Goal: Task Accomplishment & Management: Manage account settings

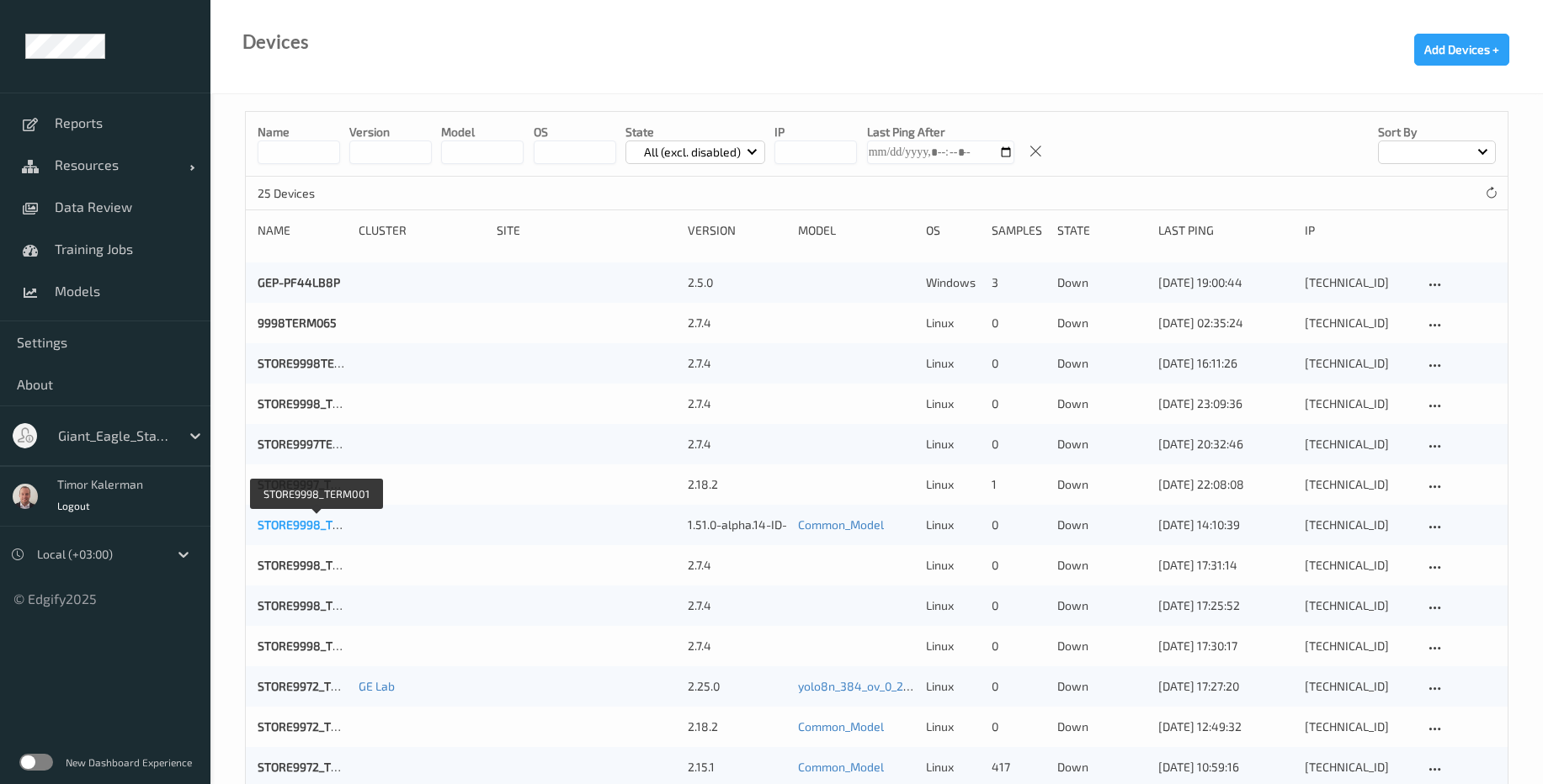
click at [299, 529] on link "STORE9998_TERM001" at bounding box center [316, 525] width 118 height 15
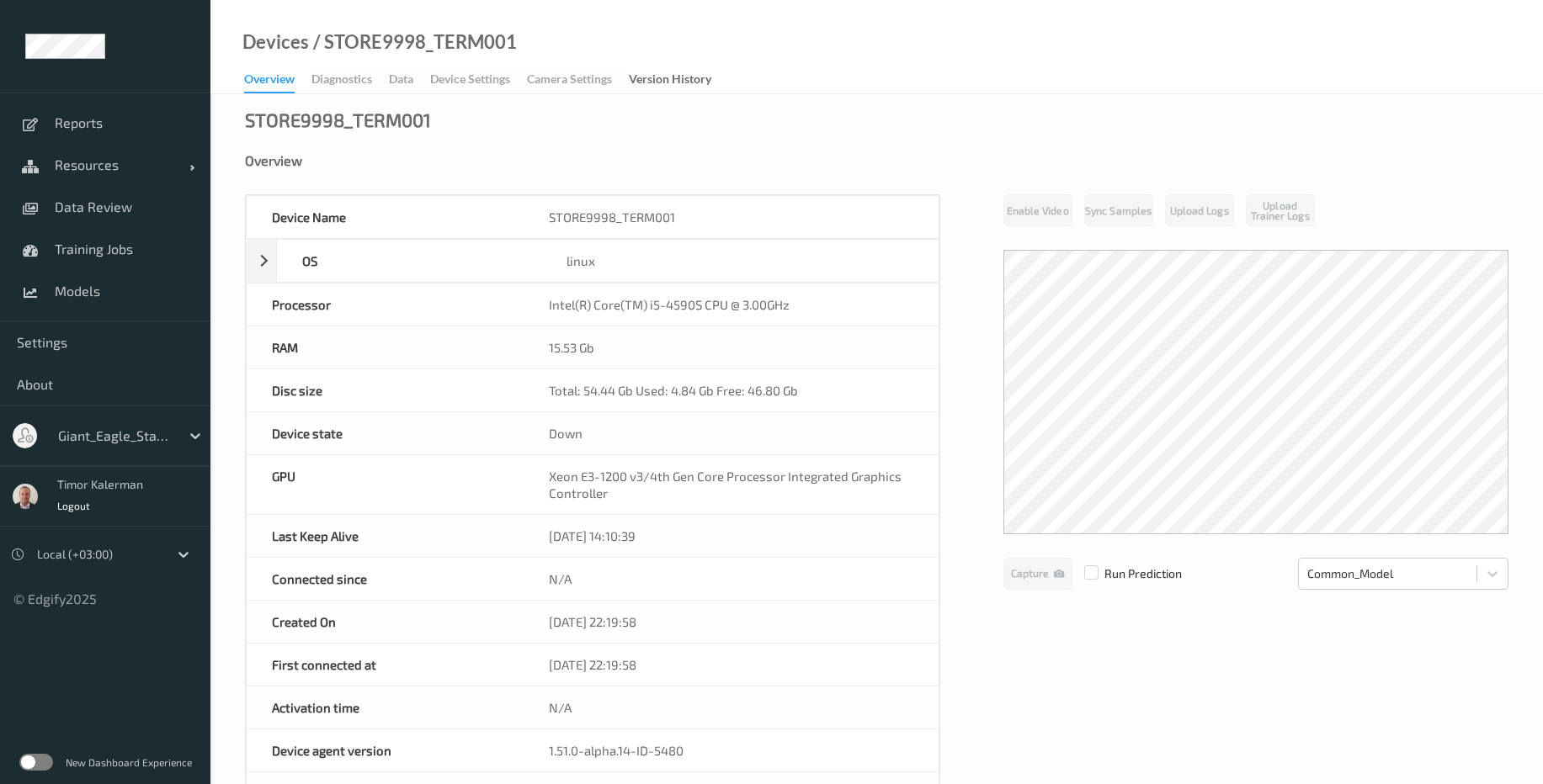
click at [495, 70] on div "Overview Diagnostics Data Device Settings Camera Settings Version History" at bounding box center [486, 81] width 484 height 25
click at [493, 75] on div "Overview Diagnostics Data Device Settings Camera Settings Version History" at bounding box center [486, 81] width 484 height 25
click at [491, 75] on div "Overview Diagnostics Data Device Settings Camera Settings Version History" at bounding box center [486, 81] width 484 height 25
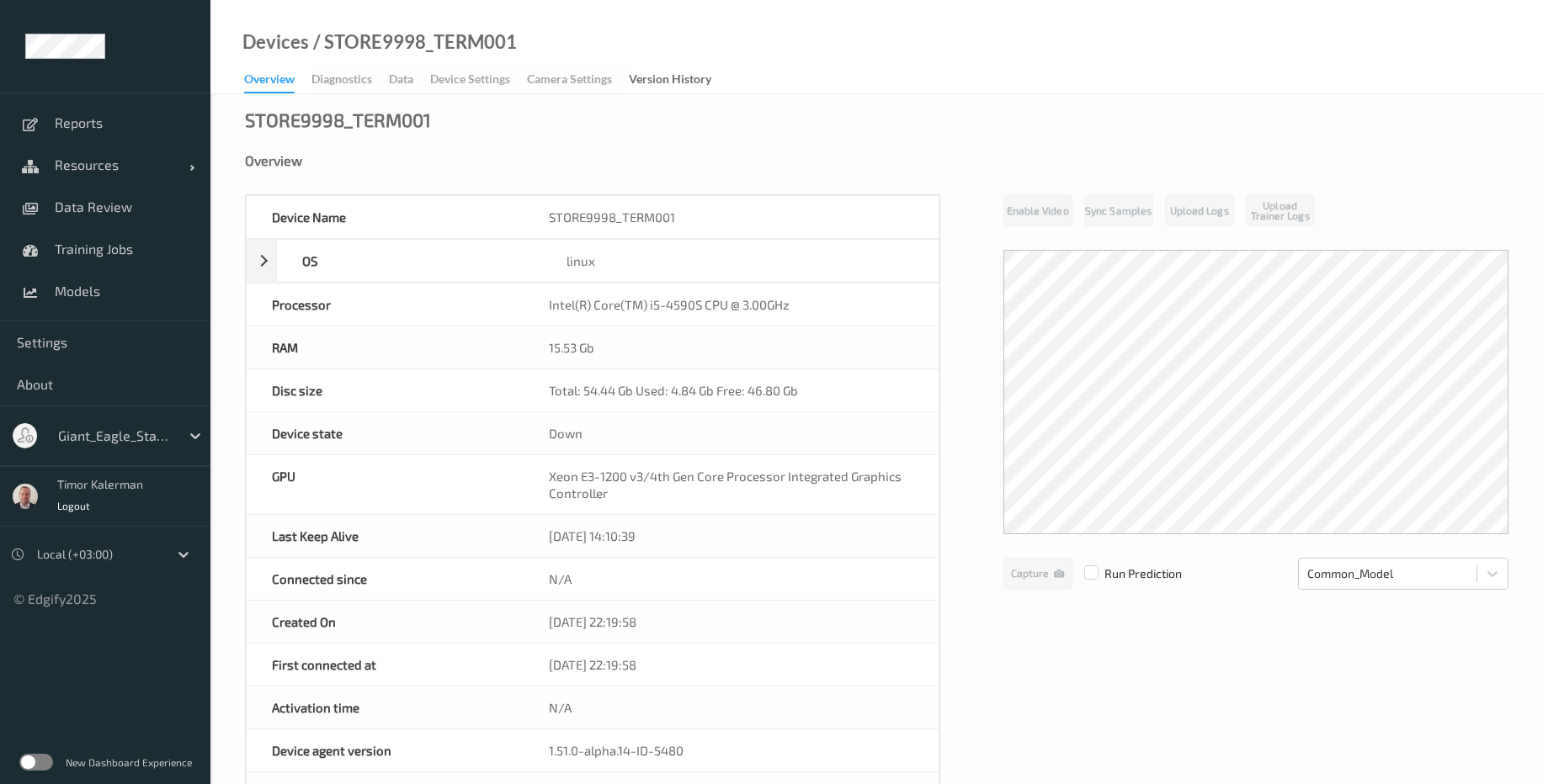
click at [32, 756] on label at bounding box center [36, 762] width 33 height 17
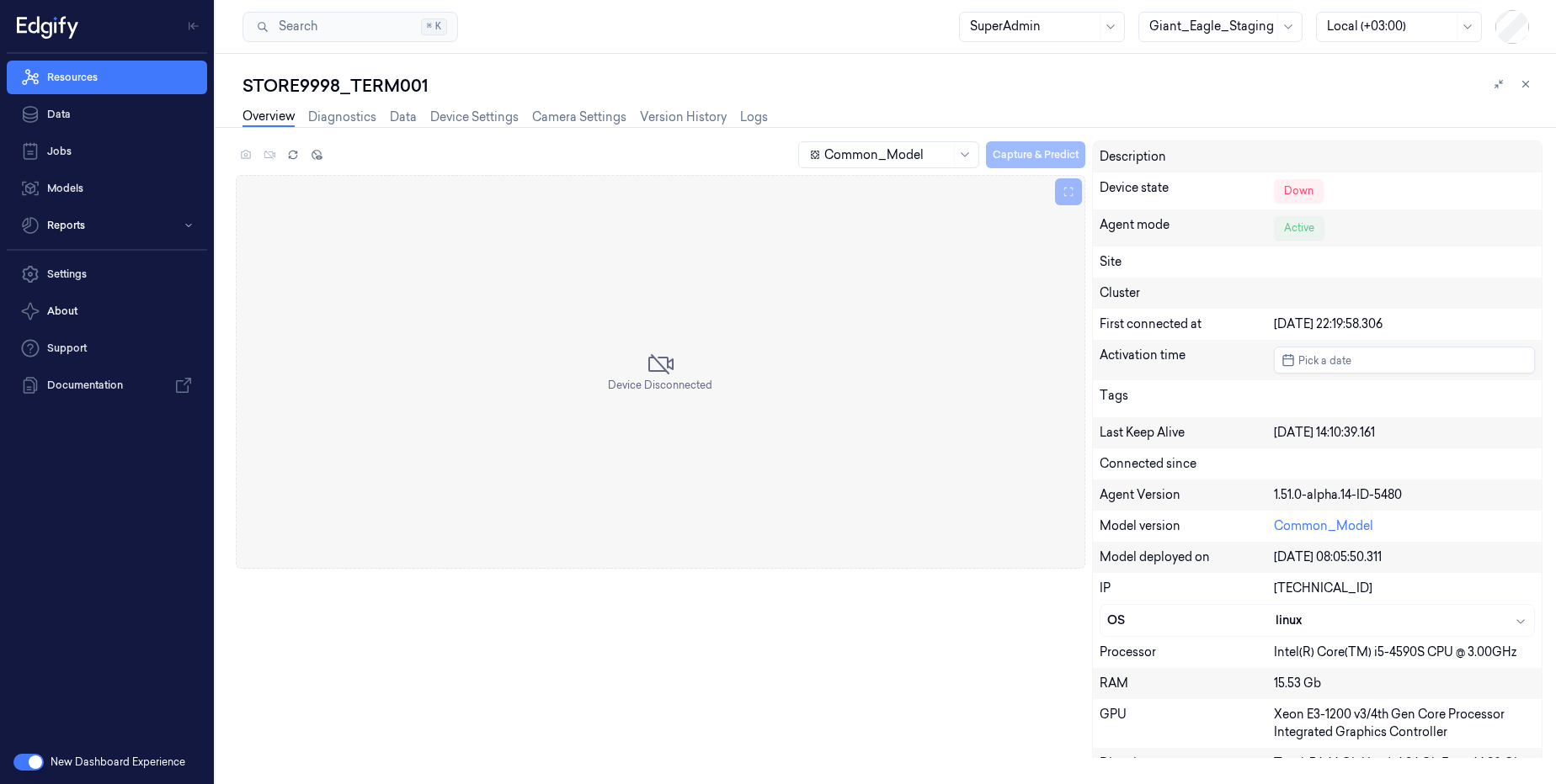
click at [479, 106] on div "Overview Diagnostics Data Device Settings Camera Settings Version History Logs" at bounding box center [505, 119] width 525 height 43
click at [482, 123] on link "Device Settings" at bounding box center [474, 117] width 88 height 20
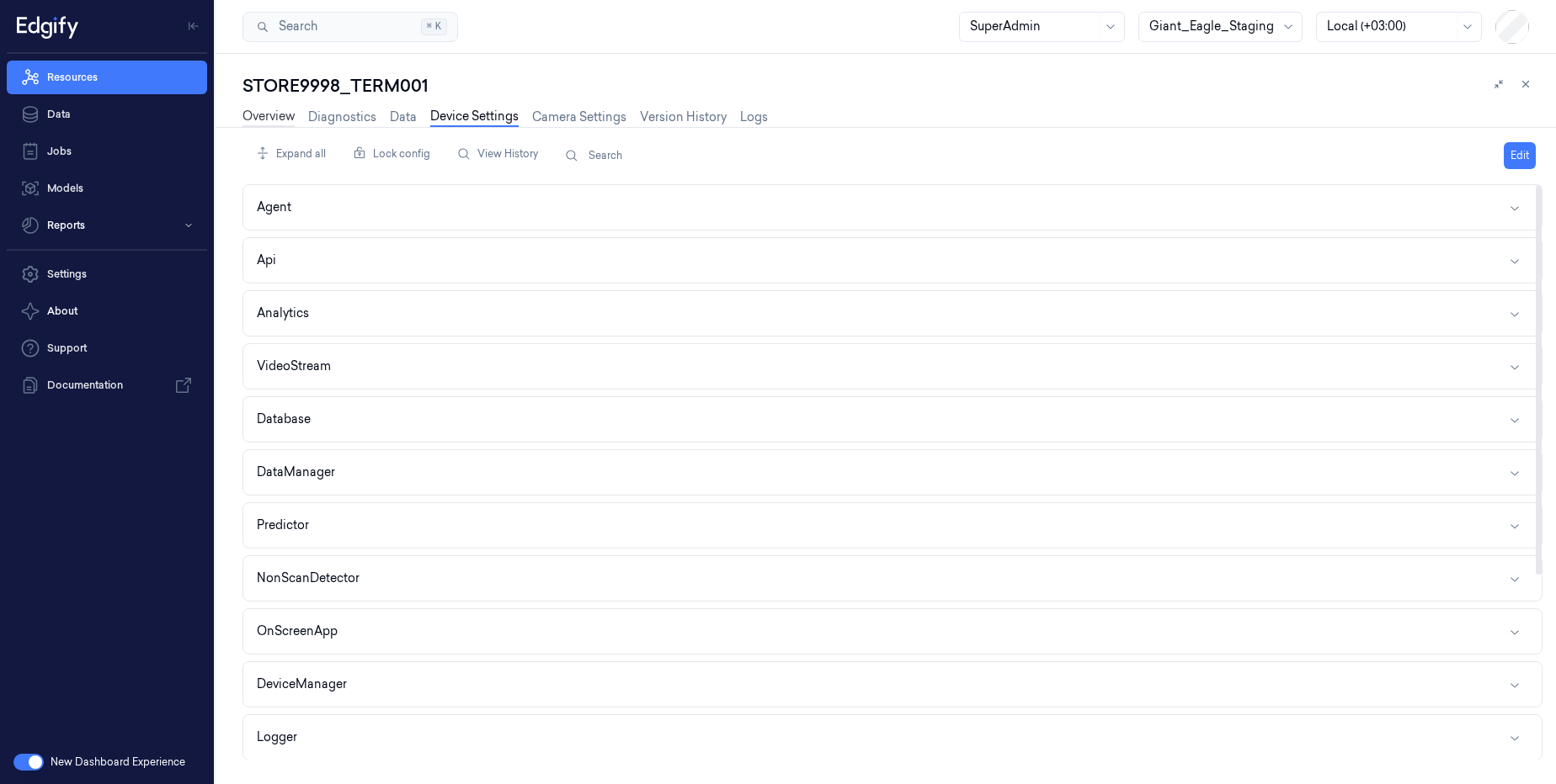
click at [270, 122] on link "Overview" at bounding box center [268, 117] width 52 height 20
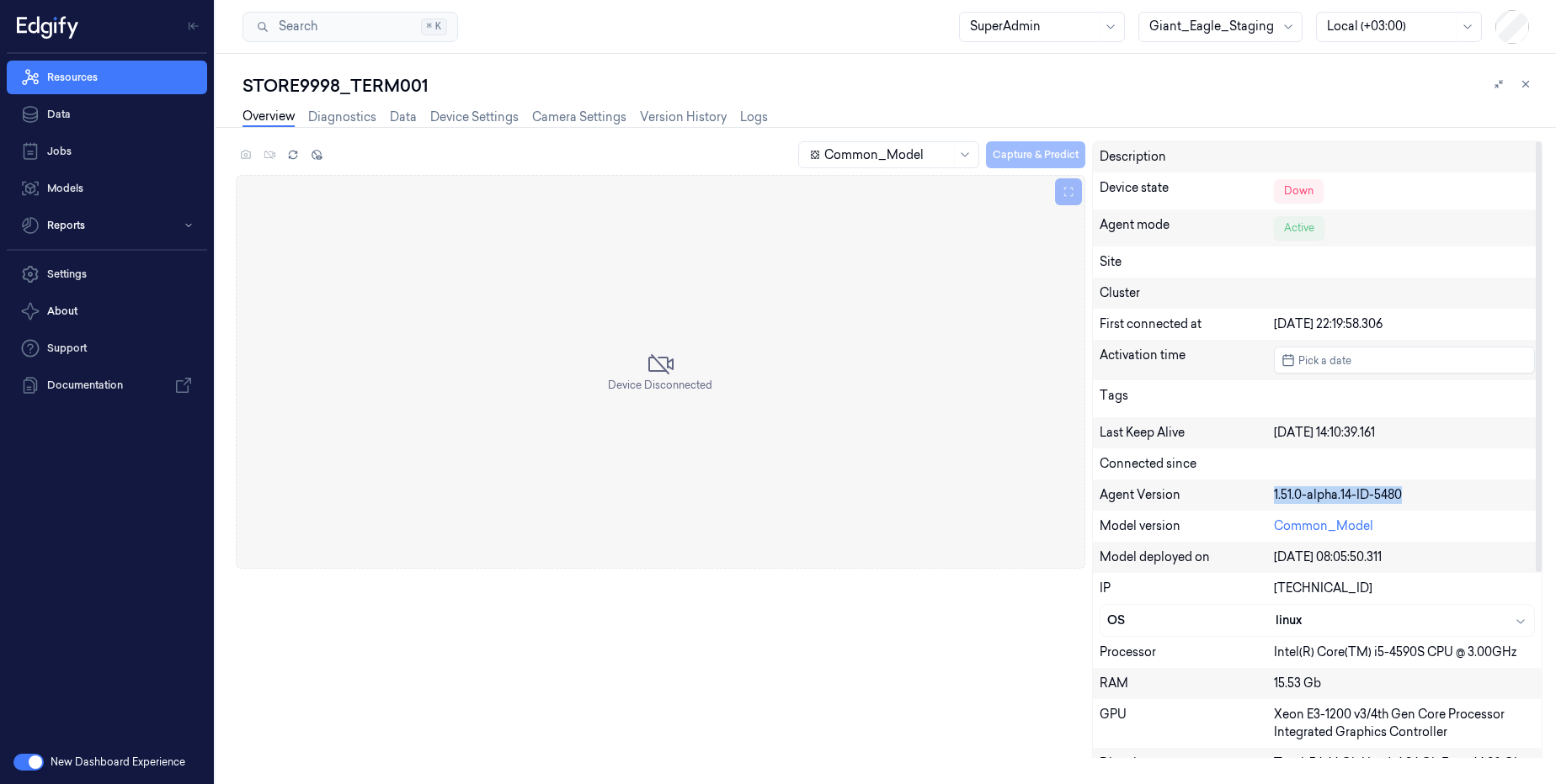
drag, startPoint x: 1391, startPoint y: 489, endPoint x: 1278, endPoint y: 482, distance: 113.2
click at [1278, 482] on div "Agent Version 1.51.0-alpha.14-ID-5480" at bounding box center [1317, 496] width 449 height 31
click at [1310, 488] on div "1.51.0-alpha.14-ID-5480" at bounding box center [1404, 496] width 261 height 18
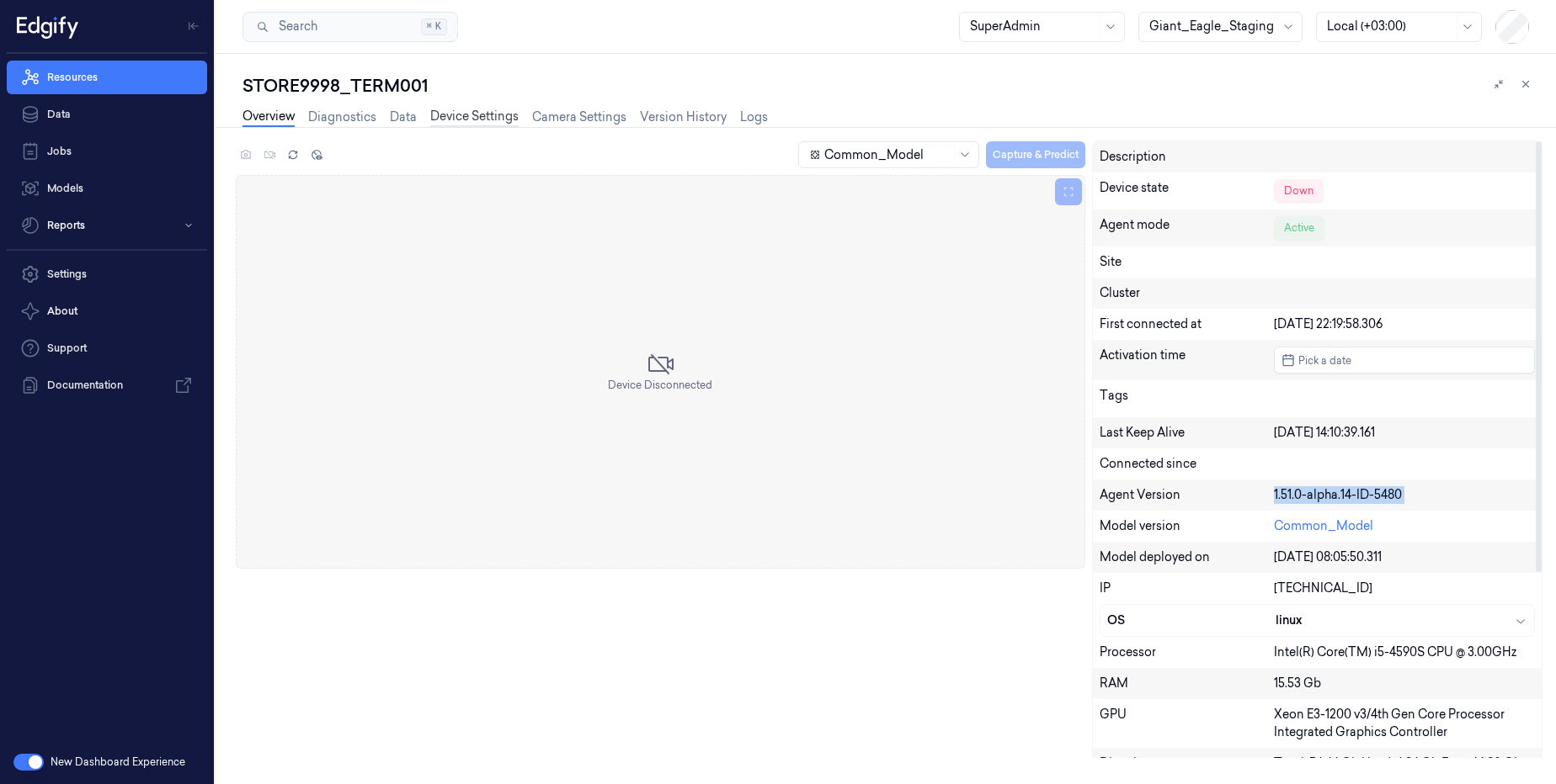
click at [445, 113] on link "Device Settings" at bounding box center [474, 117] width 88 height 20
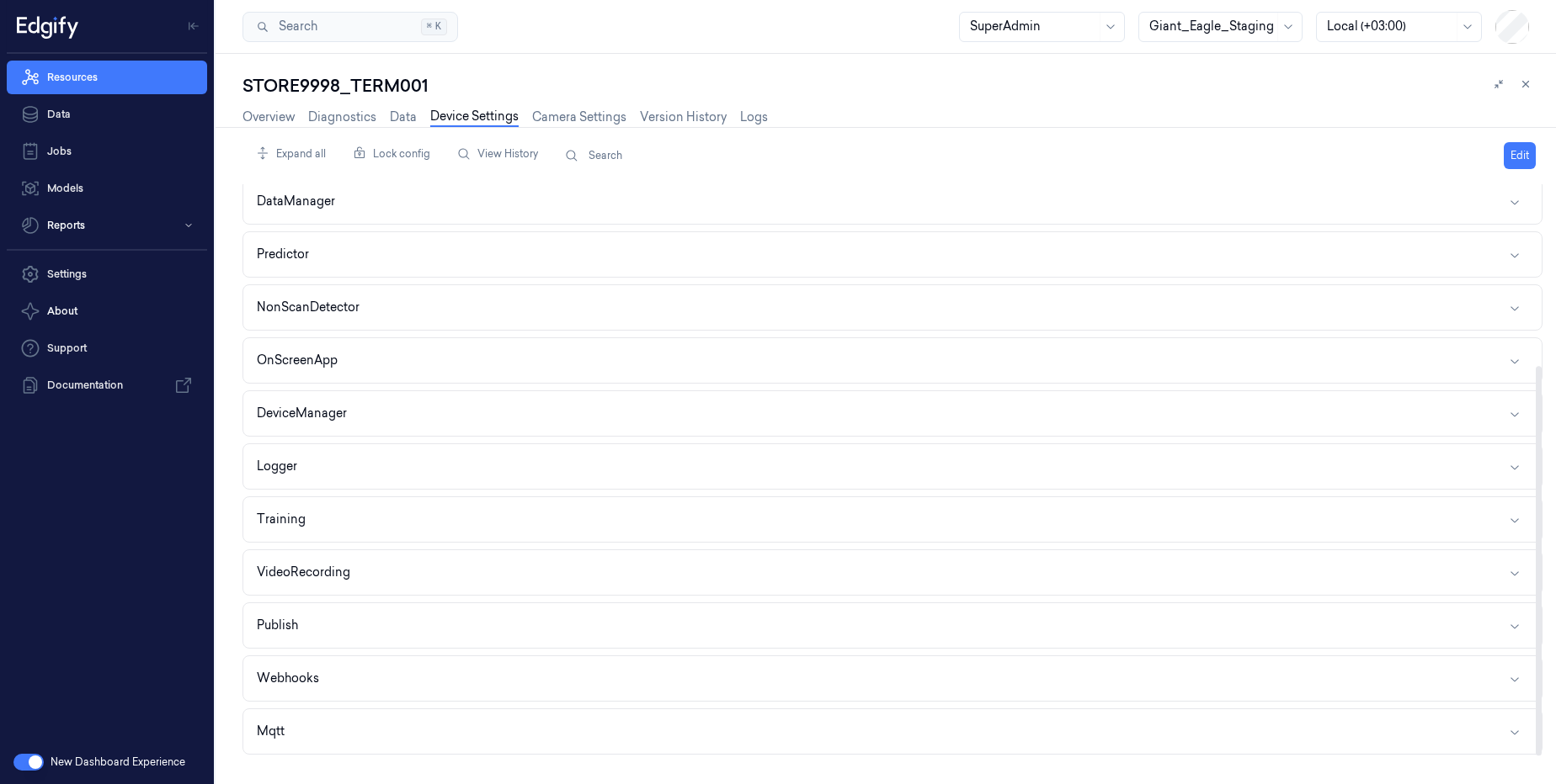
scroll to position [273, 0]
click at [336, 580] on button "VideoRecording" at bounding box center [893, 571] width 1299 height 45
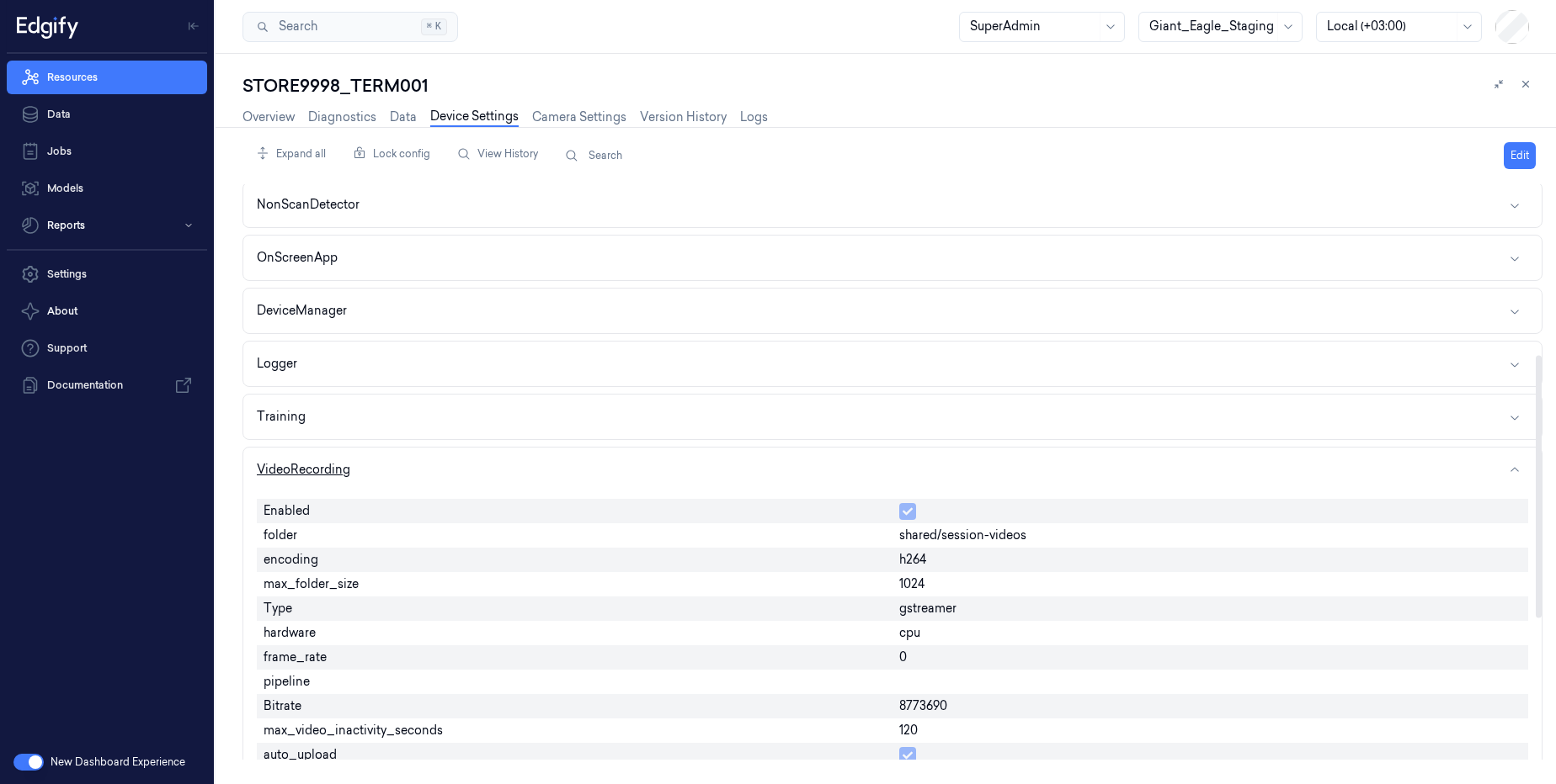
scroll to position [0, 0]
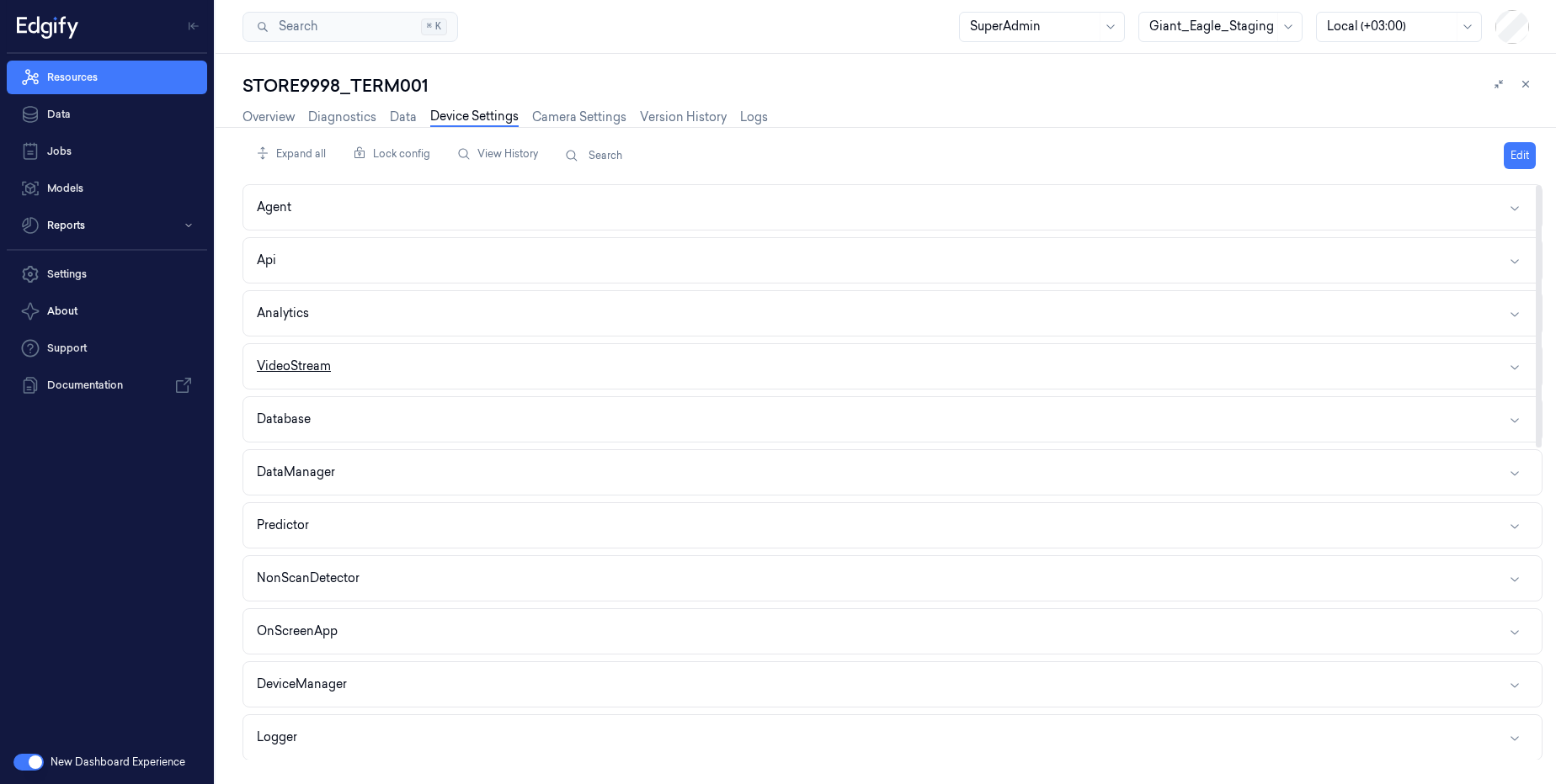
click at [335, 368] on button "VideoStream" at bounding box center [893, 367] width 1299 height 45
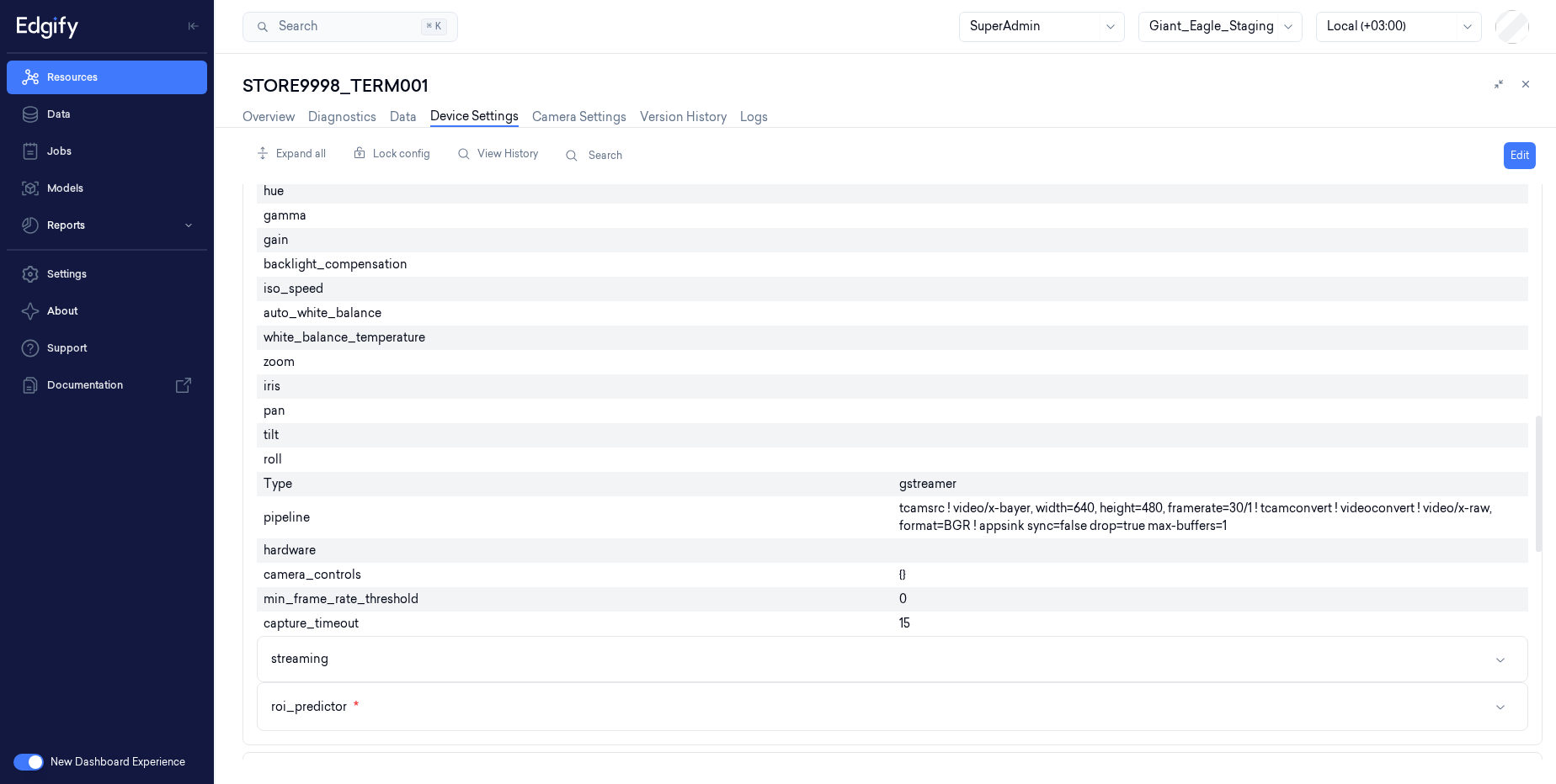
scroll to position [1010, 0]
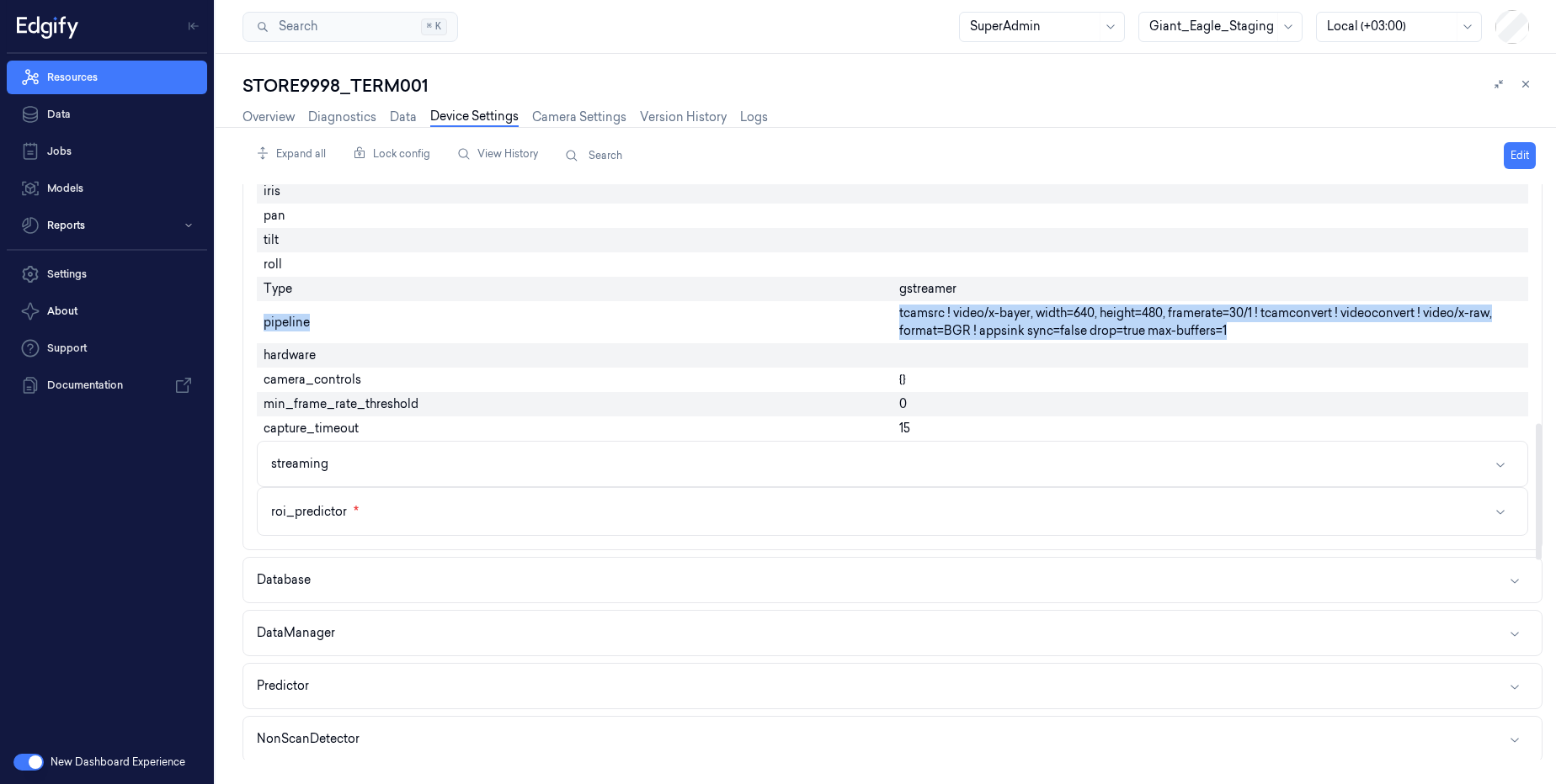
drag, startPoint x: 1234, startPoint y: 327, endPoint x: 863, endPoint y: 306, distance: 371.6
click at [1002, 318] on span "tcamsrc ! video/x-bayer, width=640, height=480, framerate=30/1 ! tcamconvert ! …" at bounding box center [1211, 323] width 622 height 35
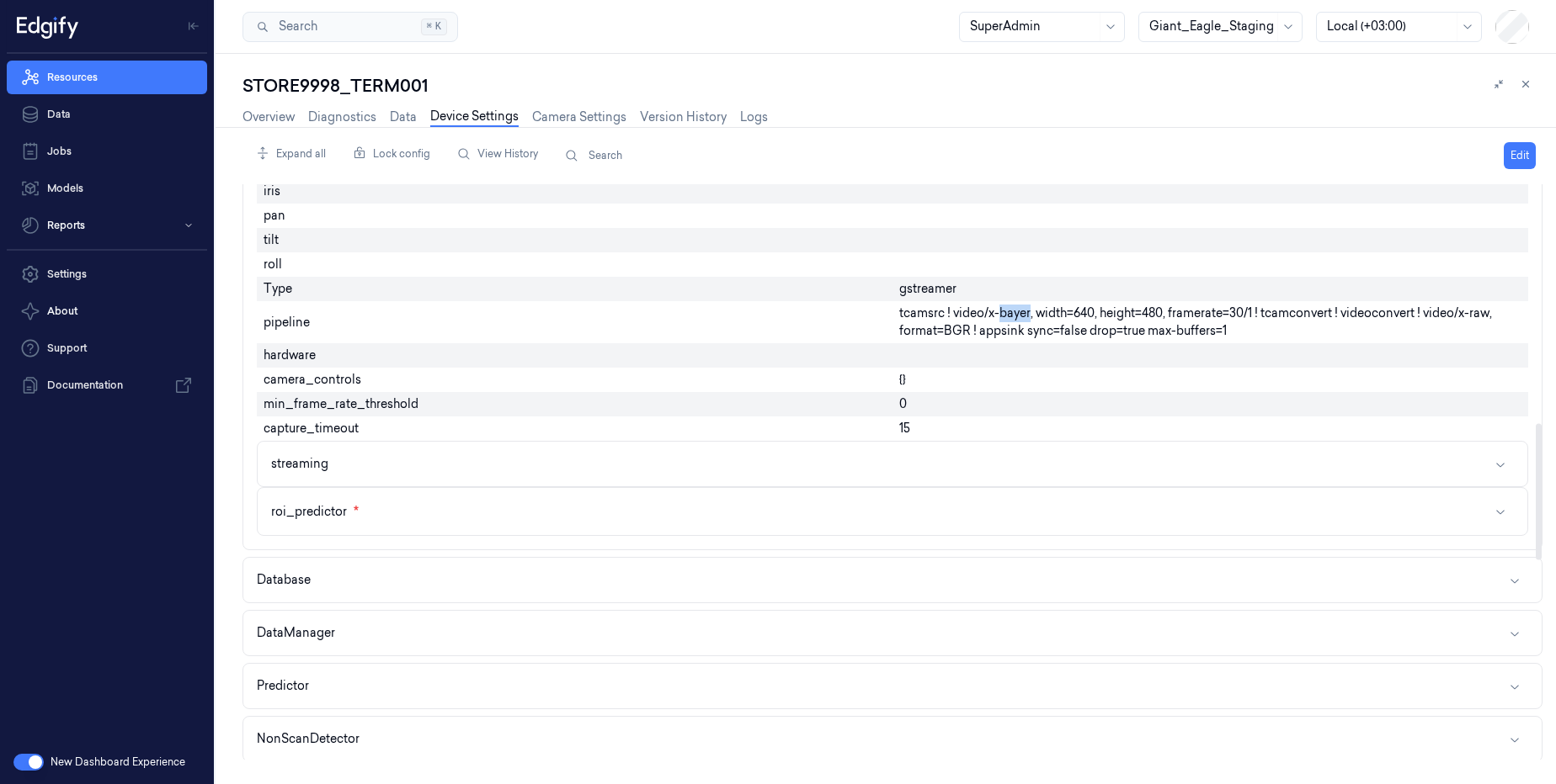
click at [1002, 318] on span "tcamsrc ! video/x-bayer, width=640, height=480, framerate=30/1 ! tcamconvert ! …" at bounding box center [1211, 323] width 622 height 35
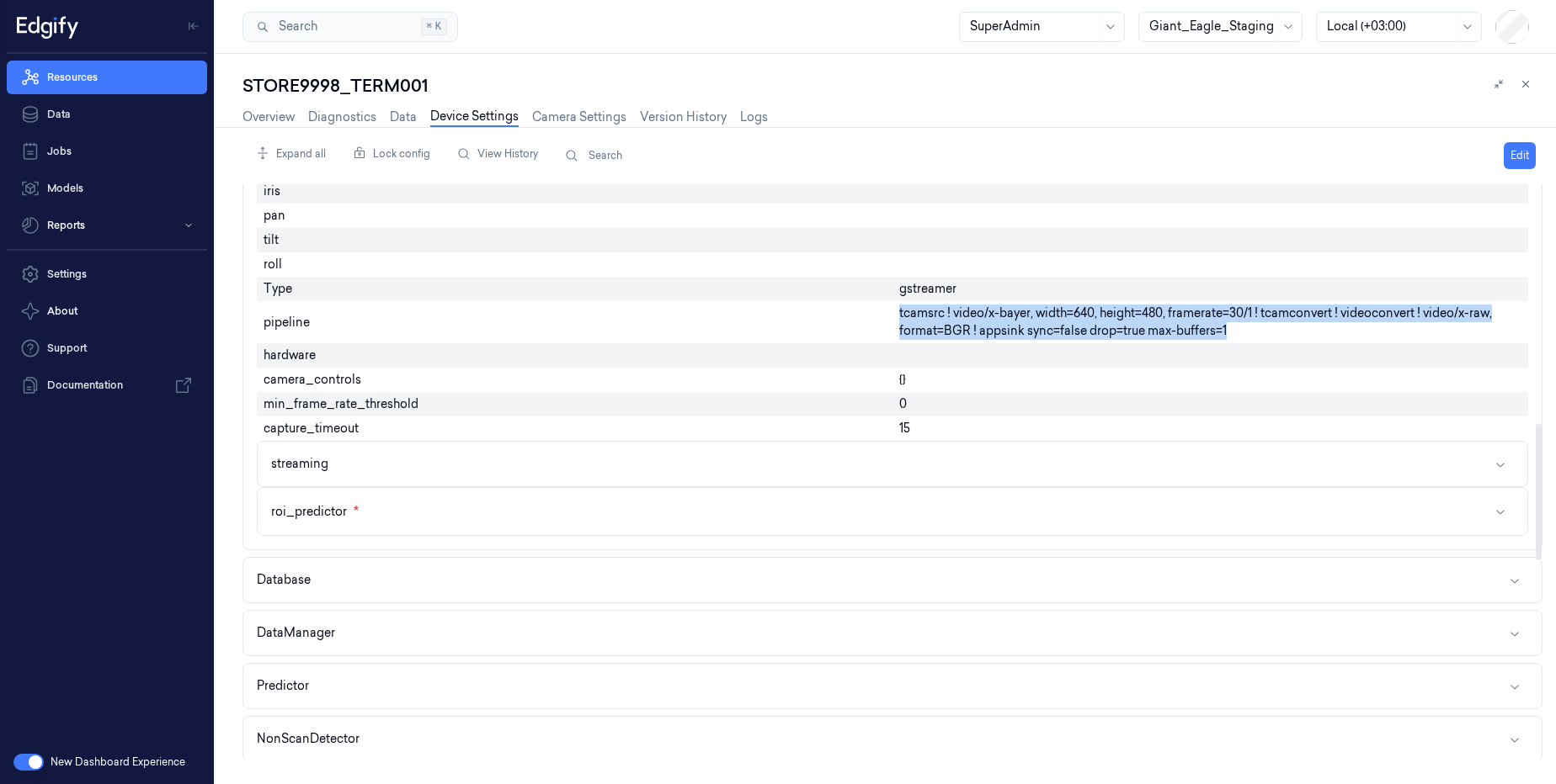
click at [1002, 318] on span "tcamsrc ! video/x-bayer, width=640, height=480, framerate=30/1 ! tcamconvert ! …" at bounding box center [1211, 323] width 622 height 35
click at [1224, 325] on span "tcamsrc ! video/x-bayer, width=640, height=480, framerate=30/1 ! tcamconvert ! …" at bounding box center [1211, 323] width 622 height 35
drag, startPoint x: 1031, startPoint y: 316, endPoint x: 886, endPoint y: 312, distance: 145.1
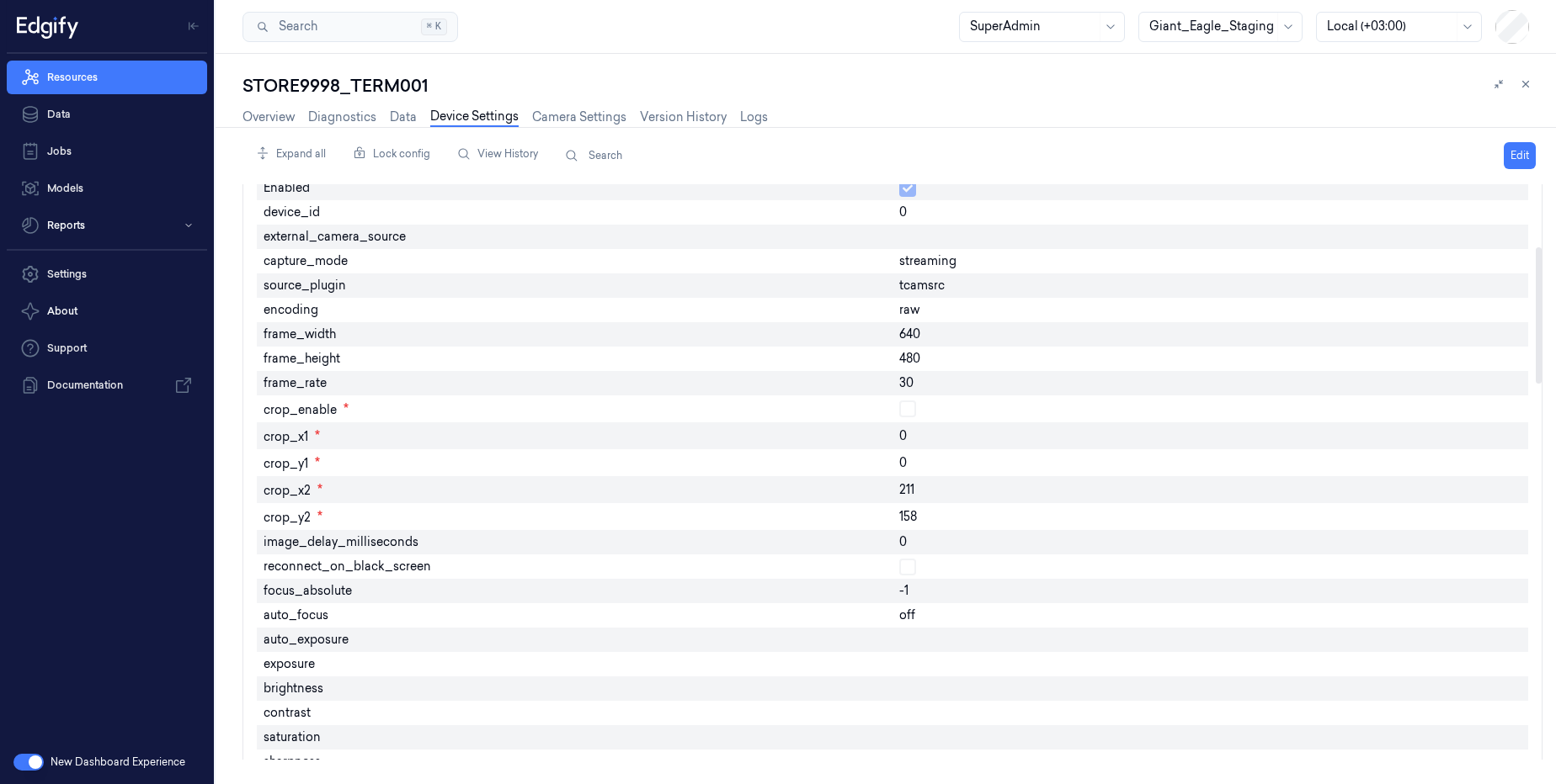
scroll to position [101, 0]
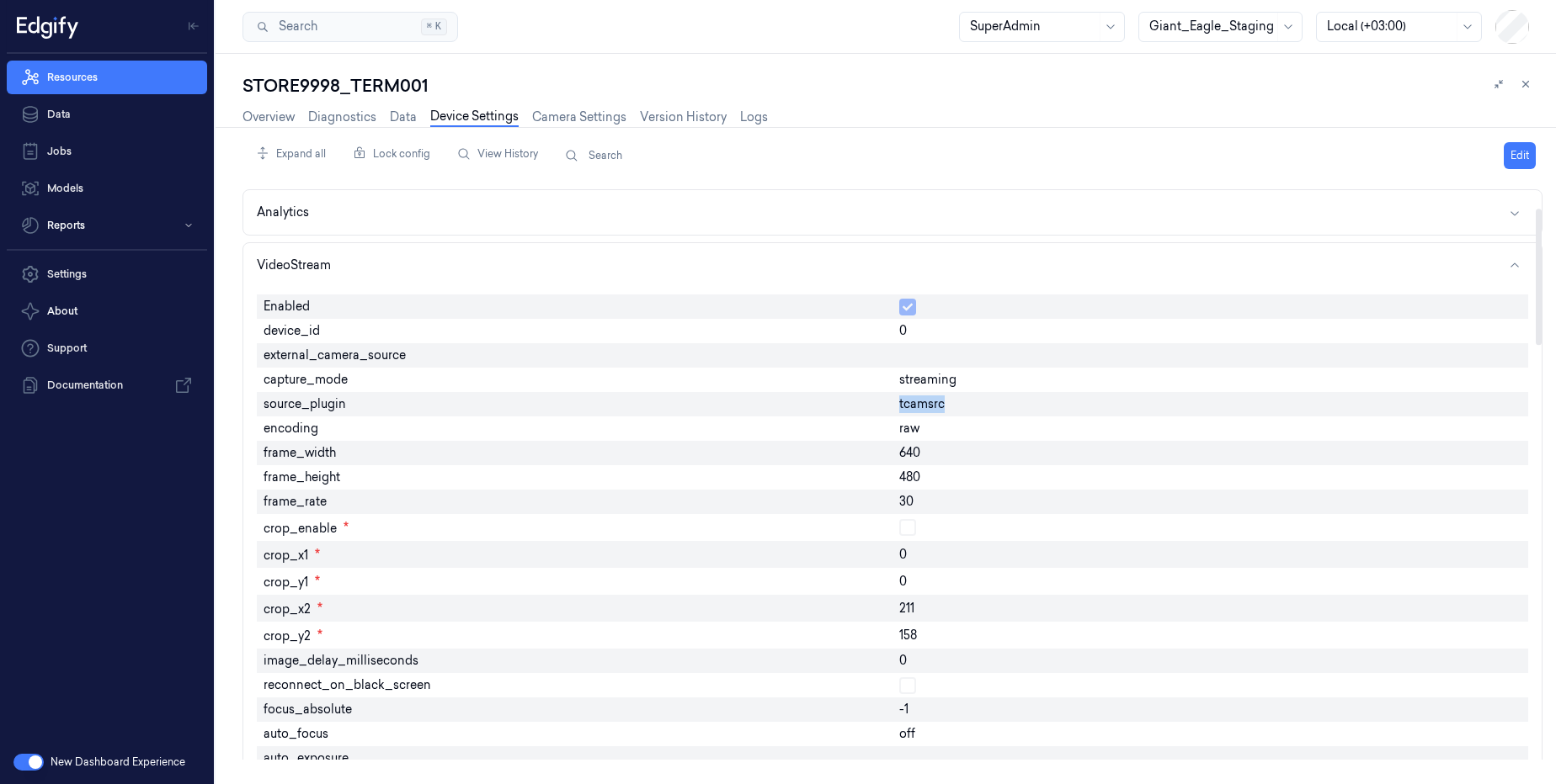
drag, startPoint x: 831, startPoint y: 402, endPoint x: 998, endPoint y: 414, distance: 167.4
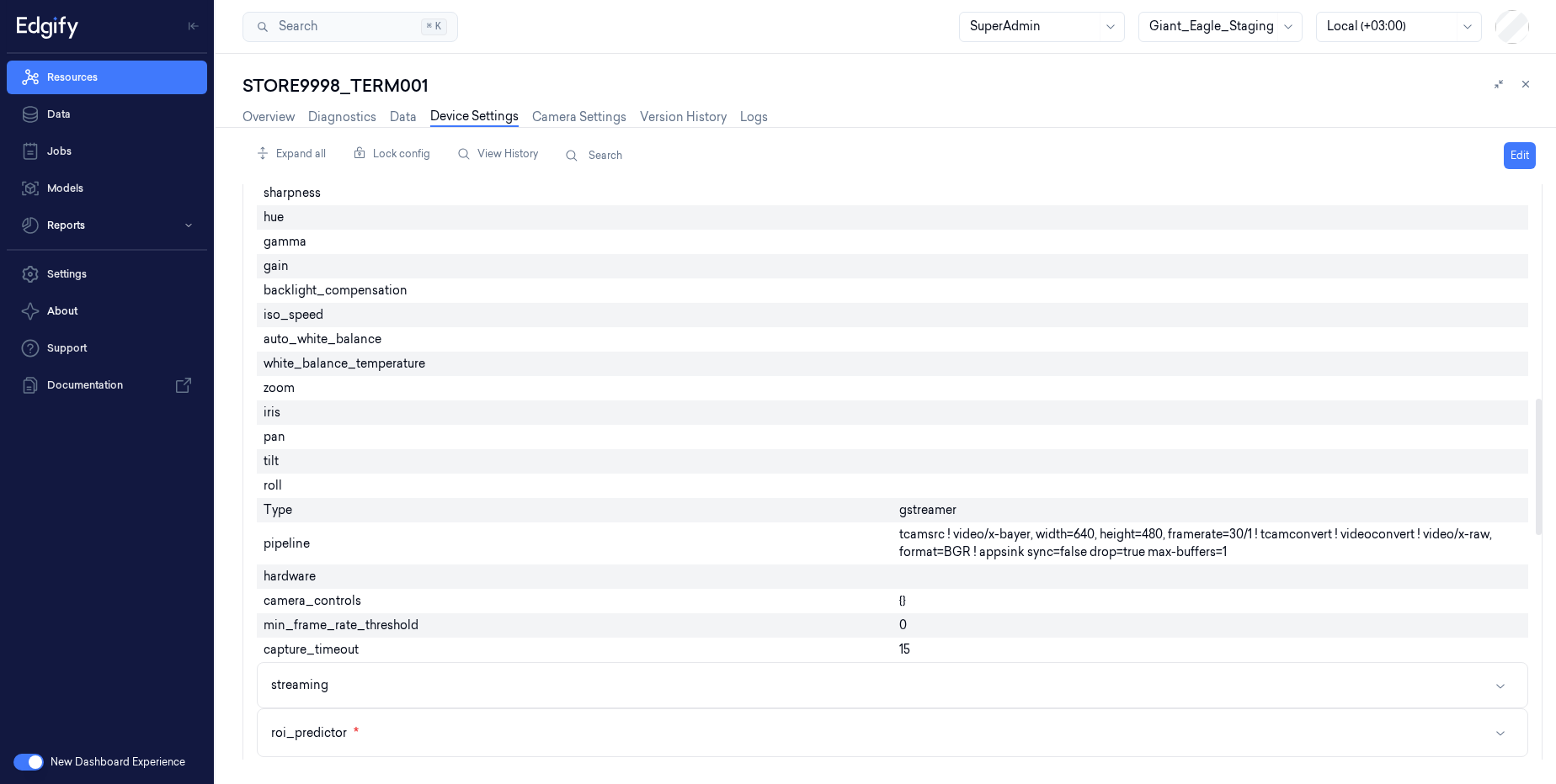
scroll to position [909, 0]
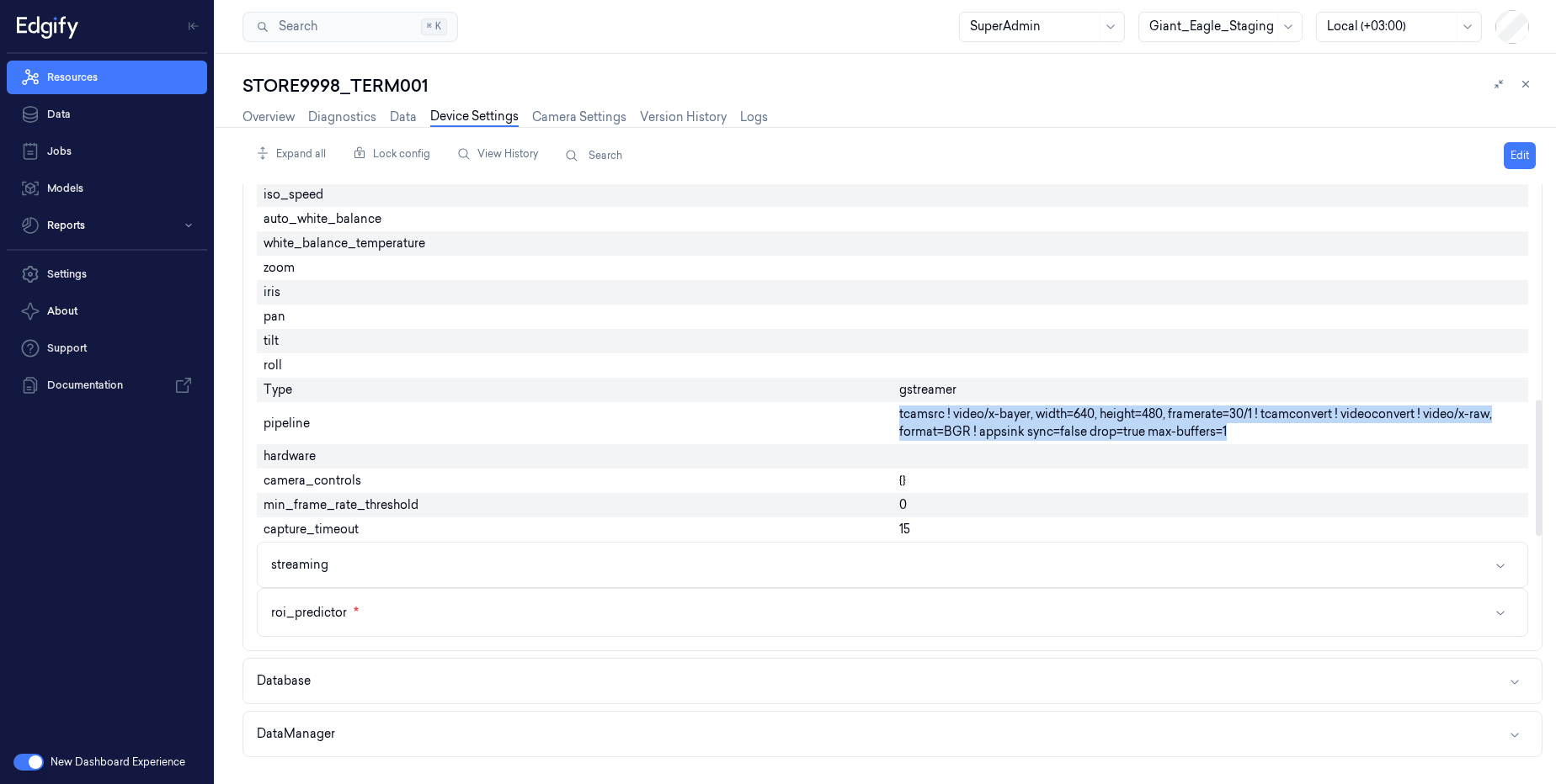
drag, startPoint x: 1231, startPoint y: 435, endPoint x: 882, endPoint y: 422, distance: 349.2
click at [882, 422] on div "Enabled device_id 0 external_camera_source capture_mode streaming source_plugin…" at bounding box center [893, 62] width 1271 height 1164
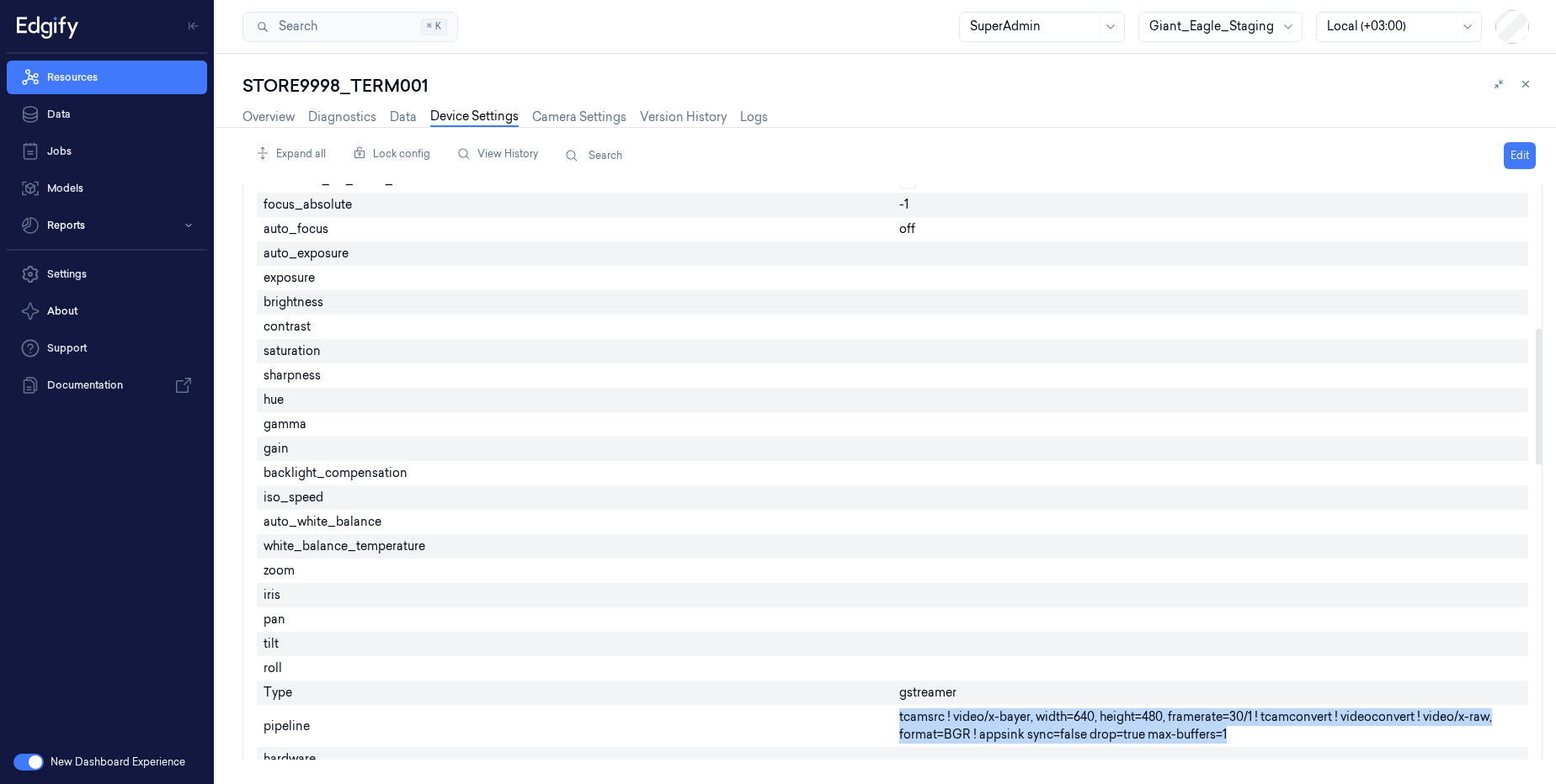
scroll to position [808, 0]
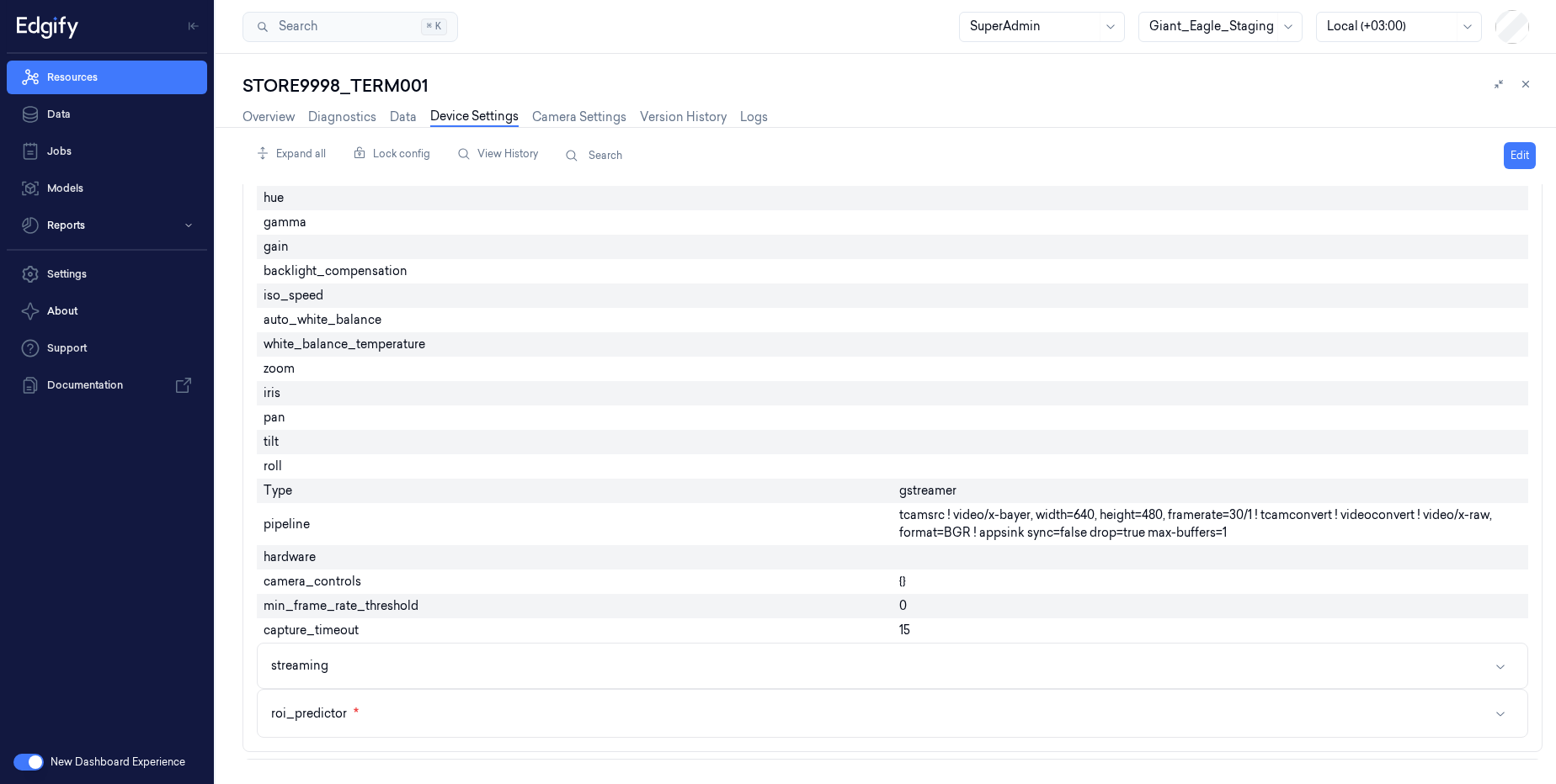
click at [376, 81] on div "STORE9998_TERM001" at bounding box center [892, 86] width 1300 height 23
click at [375, 79] on div "STORE9998_TERM001" at bounding box center [892, 86] width 1300 height 23
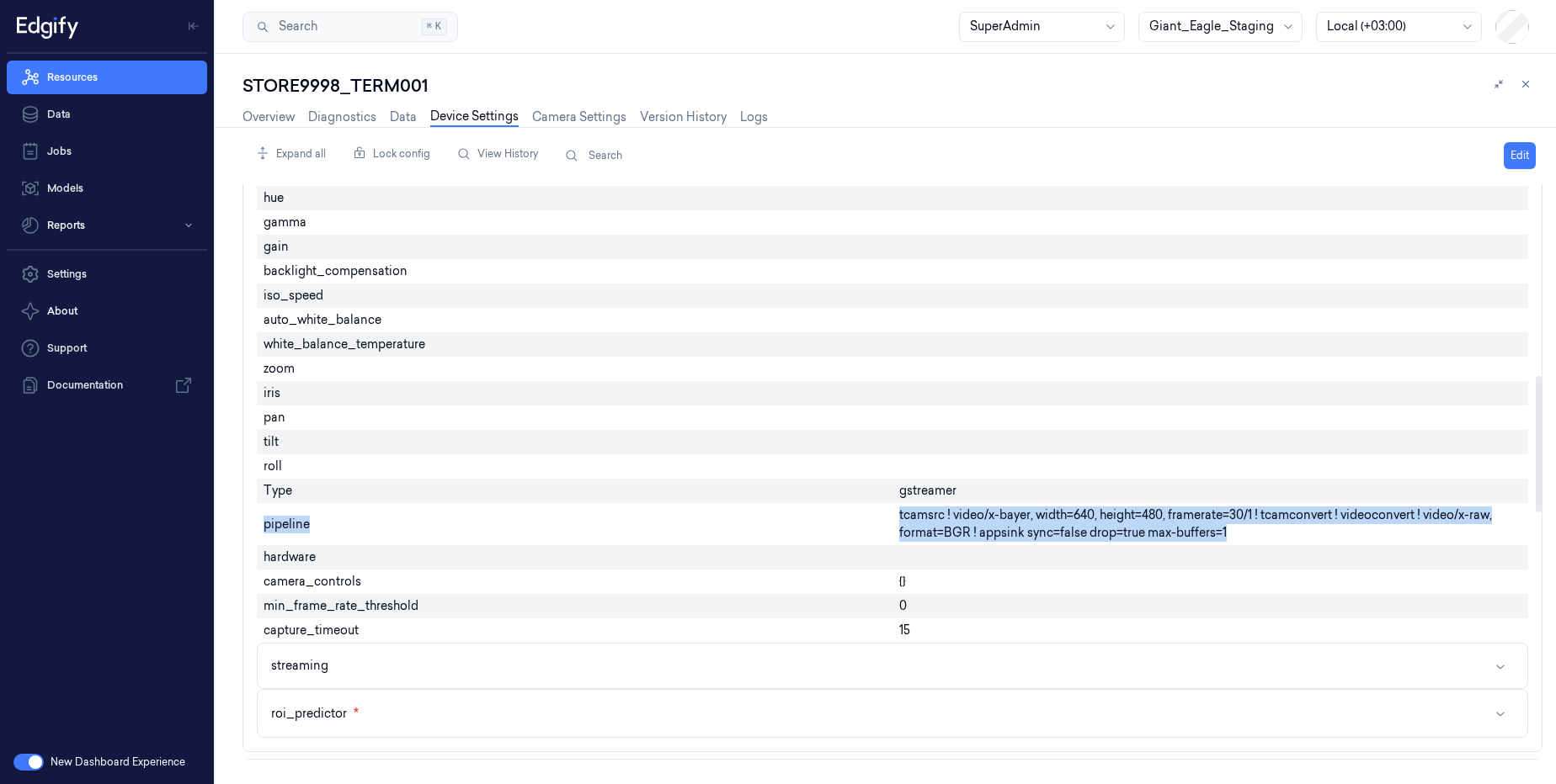
drag, startPoint x: 1232, startPoint y: 526, endPoint x: 867, endPoint y: 511, distance: 365.3
click at [867, 511] on div "Enabled device_id 0 external_camera_source capture_mode streaming source_plugin…" at bounding box center [893, 162] width 1271 height 1164
click at [1233, 531] on span "tcamsrc ! video/x-bayer, width=640, height=480, framerate=30/1 ! tcamconvert ! …" at bounding box center [1211, 524] width 622 height 35
drag, startPoint x: 1233, startPoint y: 537, endPoint x: 902, endPoint y: 513, distance: 331.9
click at [902, 513] on span "tcamsrc ! video/x-bayer, width=640, height=480, framerate=30/1 ! tcamconvert ! …" at bounding box center [1211, 524] width 622 height 35
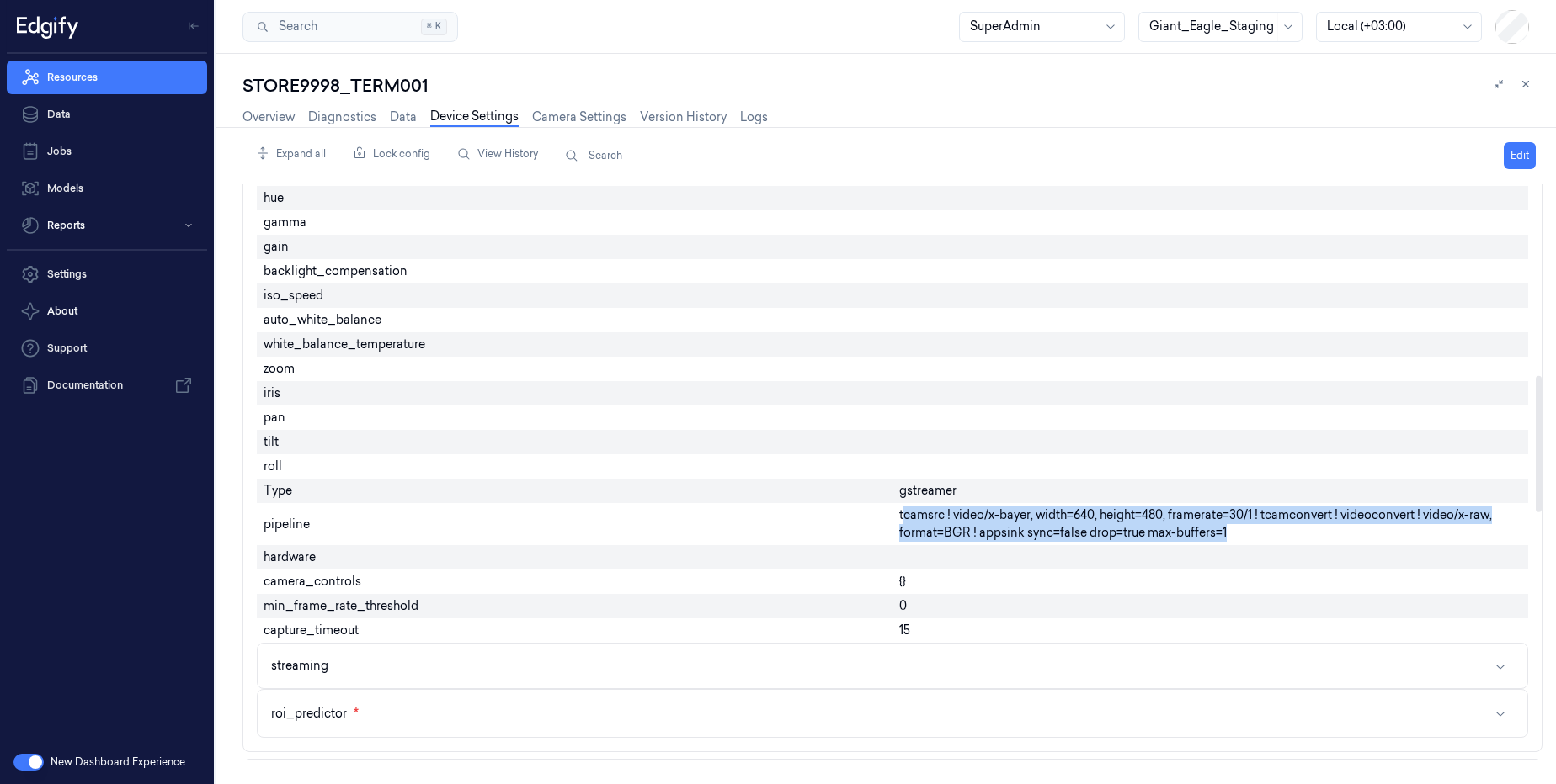
click at [966, 528] on span "tcamsrc ! video/x-bayer, width=640, height=480, framerate=30/1 ! tcamconvert ! …" at bounding box center [1211, 524] width 622 height 35
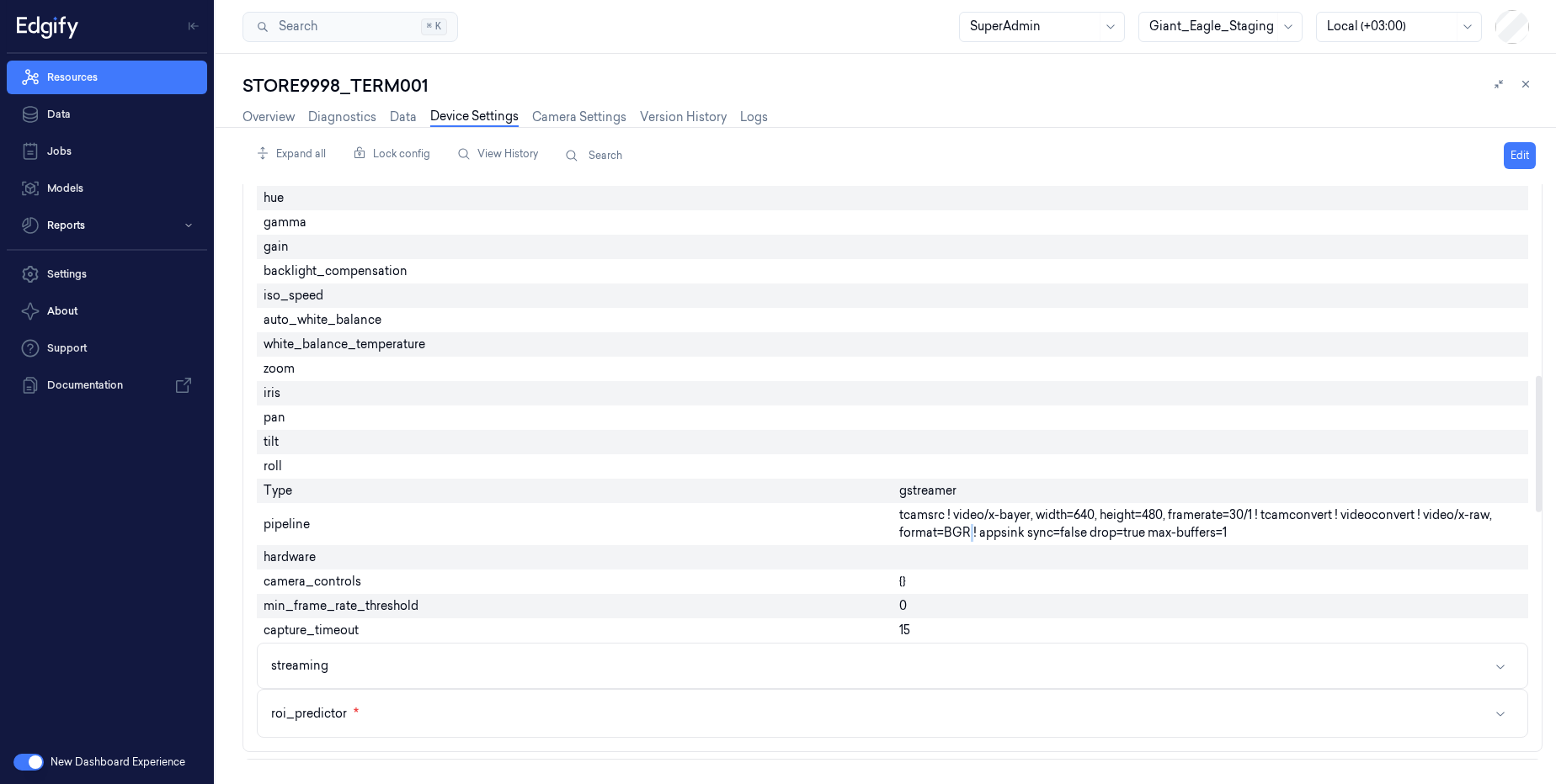
click at [966, 528] on span "tcamsrc ! video/x-bayer, width=640, height=480, framerate=30/1 ! tcamconvert ! …" at bounding box center [1211, 524] width 622 height 35
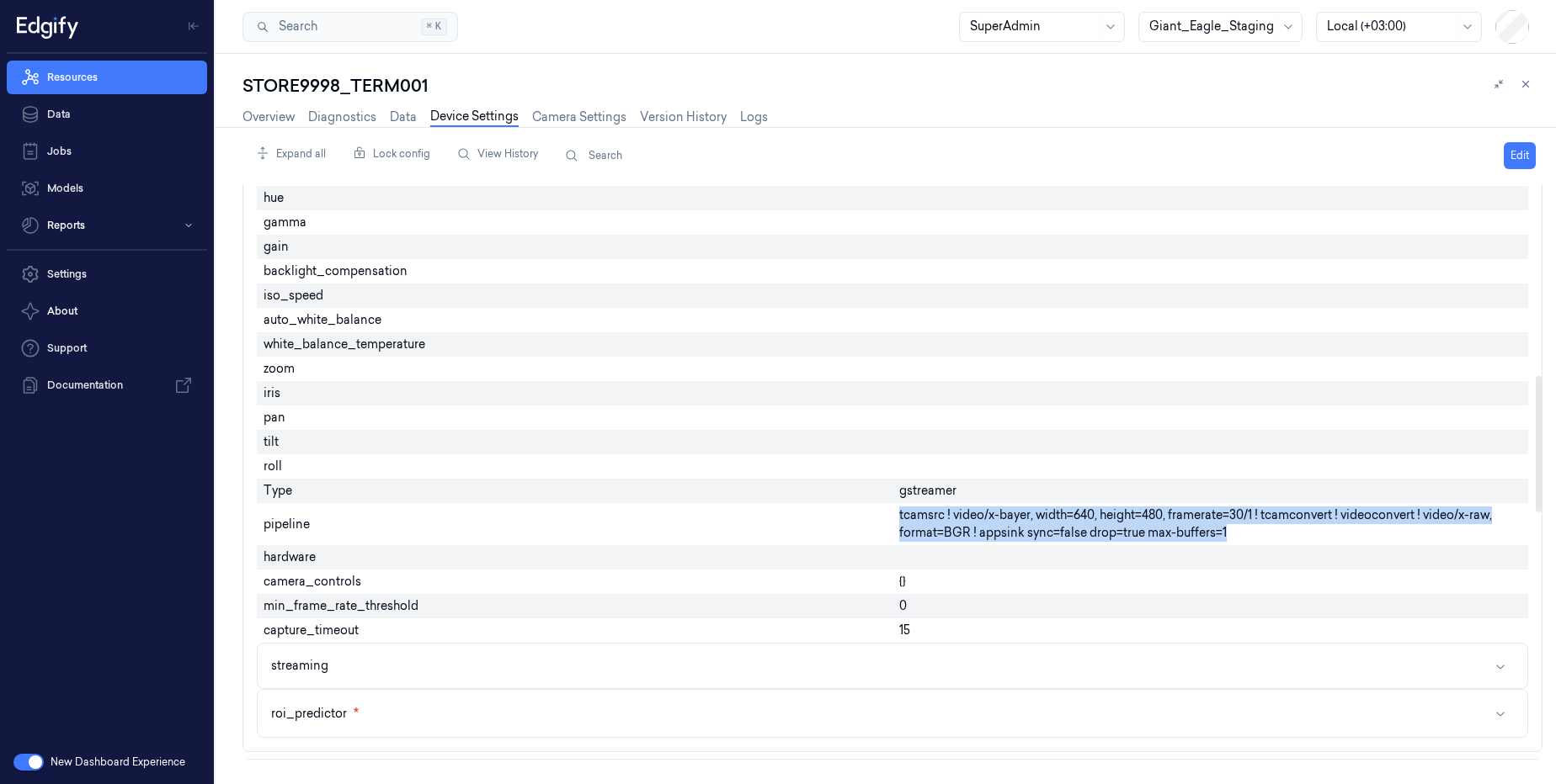
click at [966, 528] on span "tcamsrc ! video/x-bayer, width=640, height=480, framerate=30/1 ! tcamconvert ! …" at bounding box center [1211, 524] width 622 height 35
click at [1238, 526] on span "tcamsrc ! video/x-bayer, width=640, height=480, framerate=30/1 ! tcamconvert ! …" at bounding box center [1211, 524] width 622 height 35
drag, startPoint x: 1233, startPoint y: 528, endPoint x: 889, endPoint y: 517, distance: 344.2
click at [889, 517] on div "Enabled device_id 0 external_camera_source capture_mode streaming source_plugin…" at bounding box center [893, 162] width 1271 height 1164
click at [1112, 517] on span "tcamsrc ! video/x-bayer, width=640, height=480, framerate=30/1 ! tcamconvert ! …" at bounding box center [1211, 524] width 622 height 35
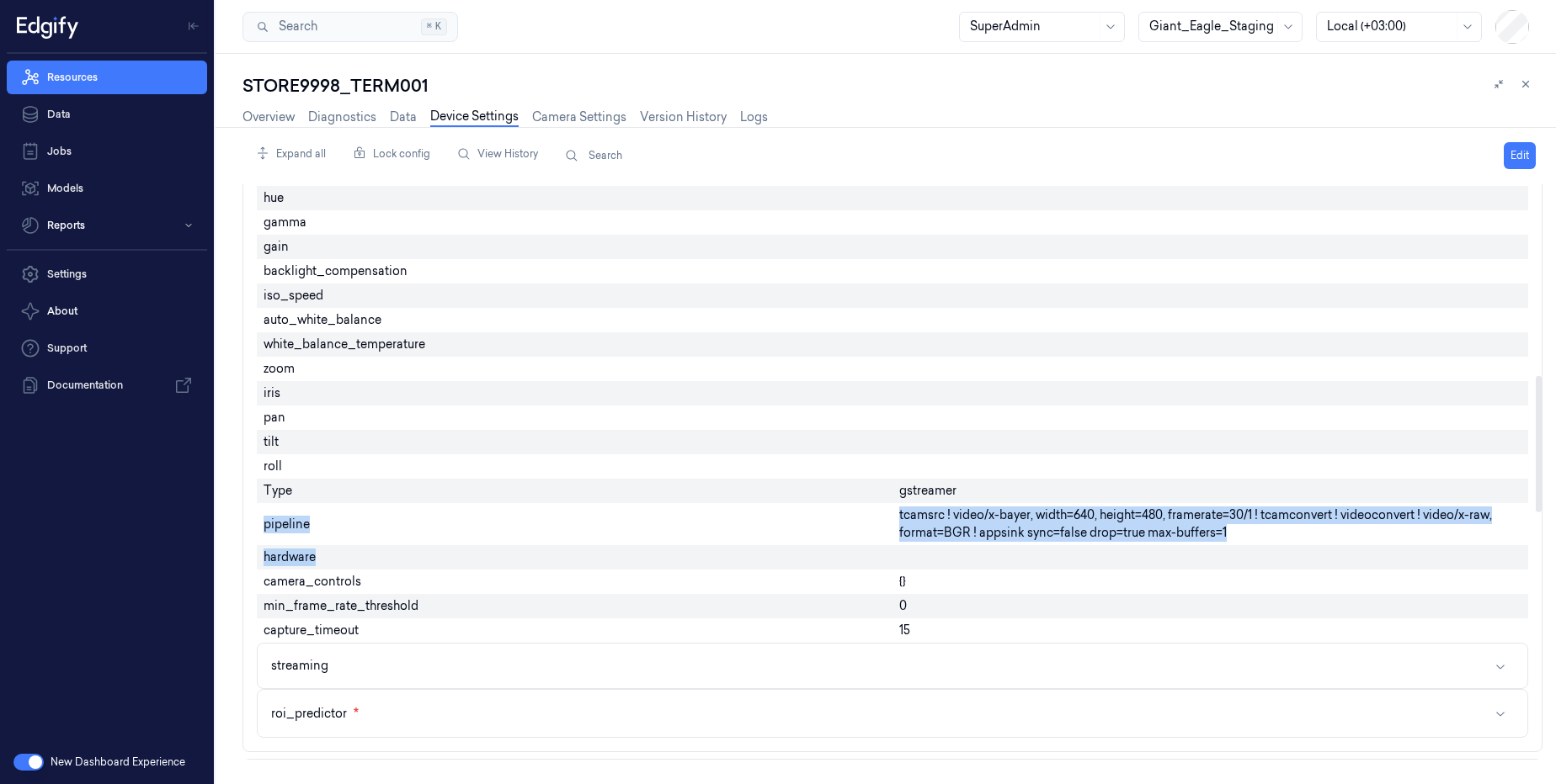
drag, startPoint x: 891, startPoint y: 512, endPoint x: 1246, endPoint y: 551, distance: 357.1
click at [1246, 551] on div "Enabled device_id 0 external_camera_source capture_mode streaming source_plugin…" at bounding box center [893, 162] width 1271 height 1164
click at [1081, 544] on div "tcamsrc ! video/x-bayer, width=640, height=480, framerate=30/1 ! tcamconvert ! …" at bounding box center [1211, 524] width 636 height 42
drag, startPoint x: 896, startPoint y: 513, endPoint x: 1280, endPoint y: 567, distance: 387.8
click at [1280, 567] on div "Enabled device_id 0 external_camera_source capture_mode streaming source_plugin…" at bounding box center [893, 162] width 1271 height 1164
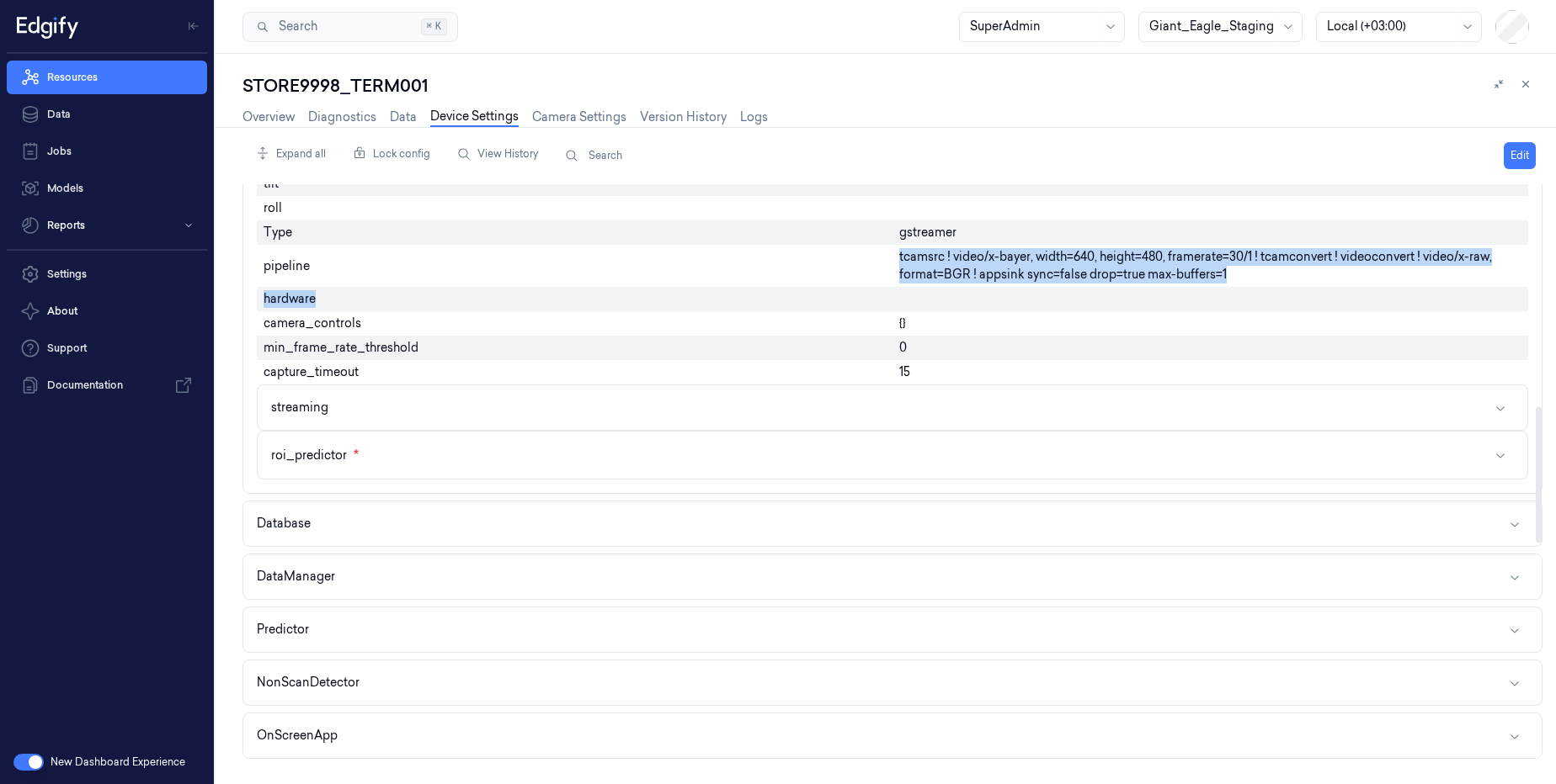
scroll to position [1111, 0]
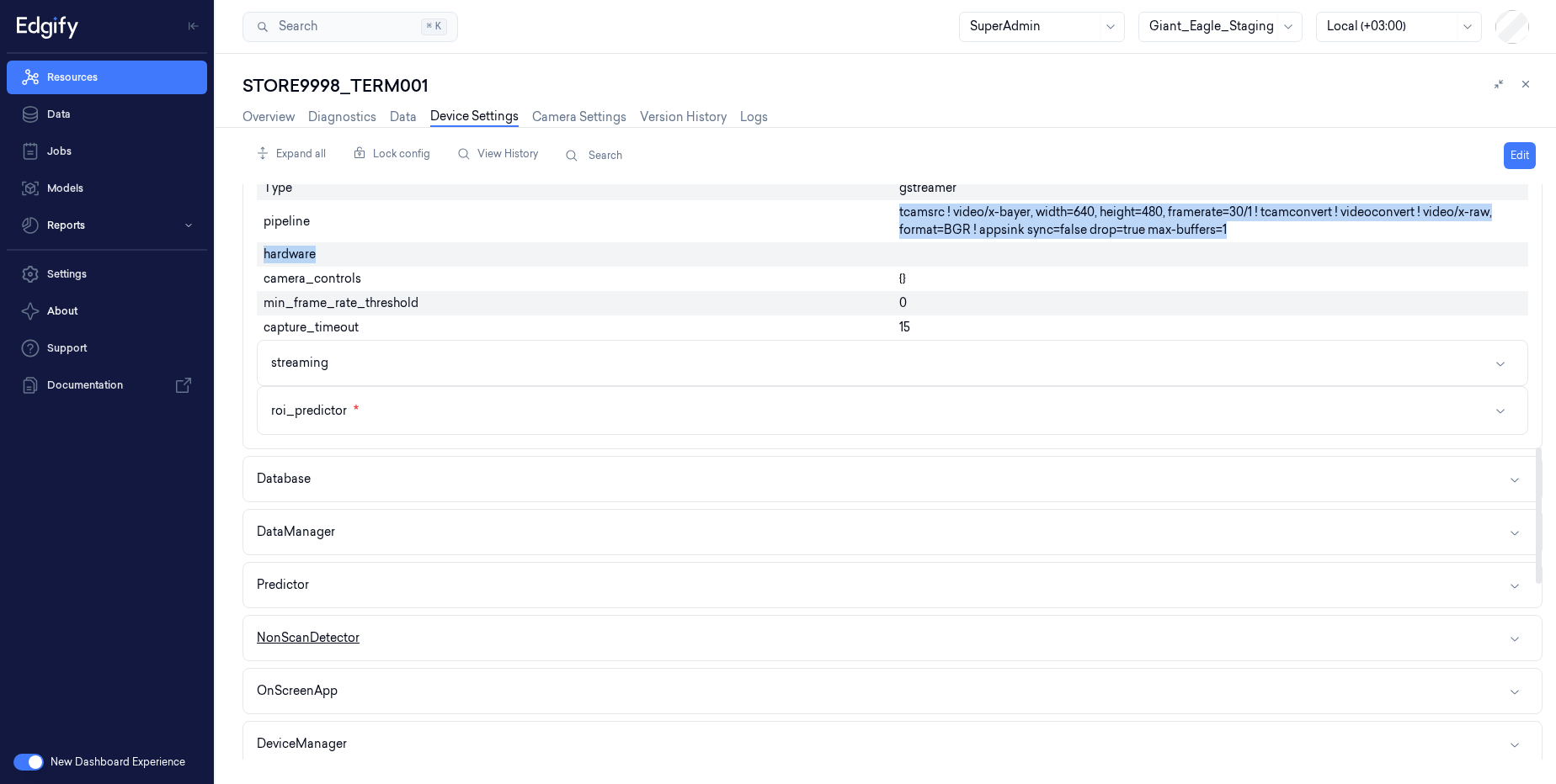
click at [485, 655] on button "NonScanDetector" at bounding box center [893, 638] width 1299 height 45
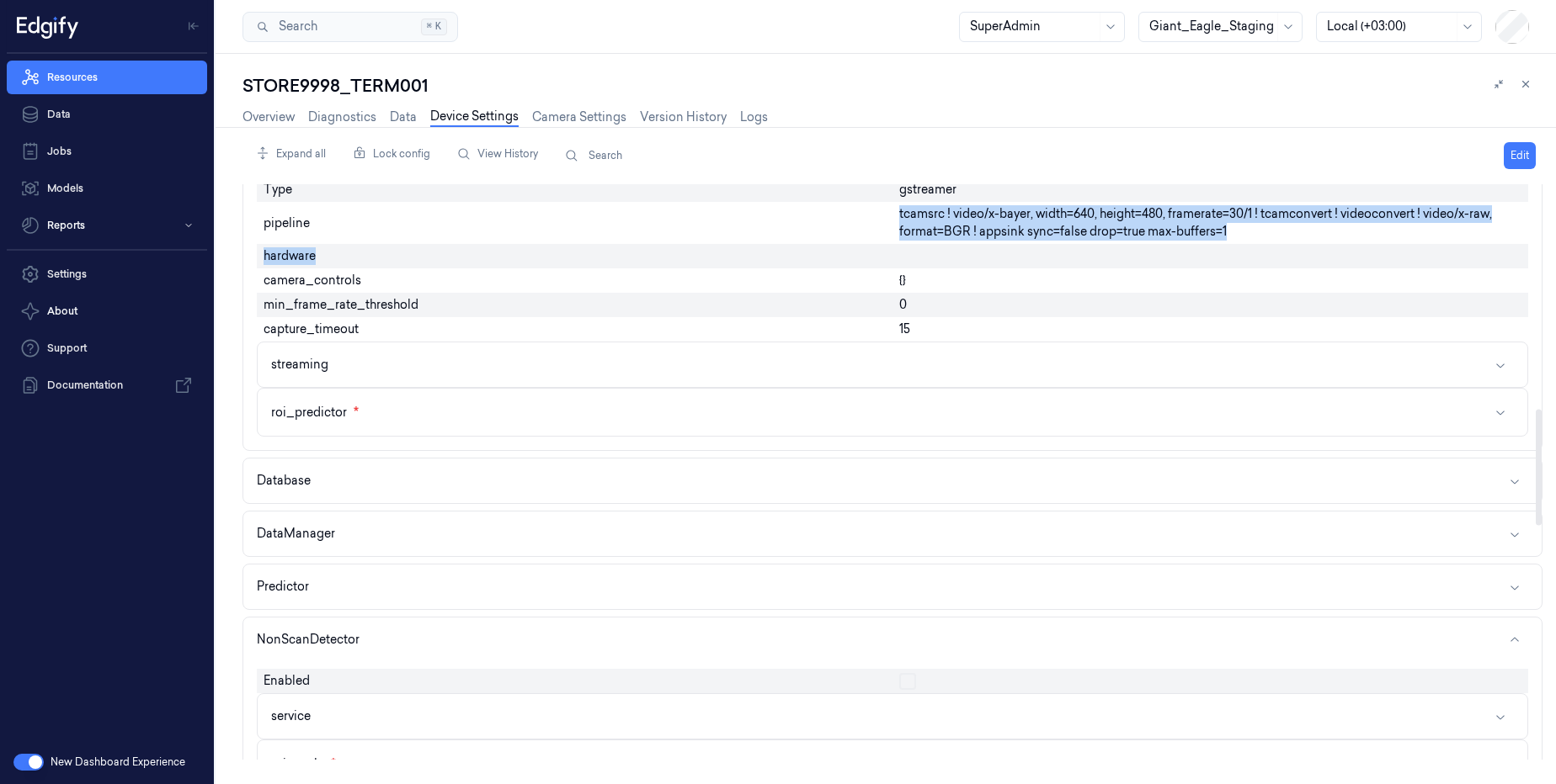
scroll to position [909, 0]
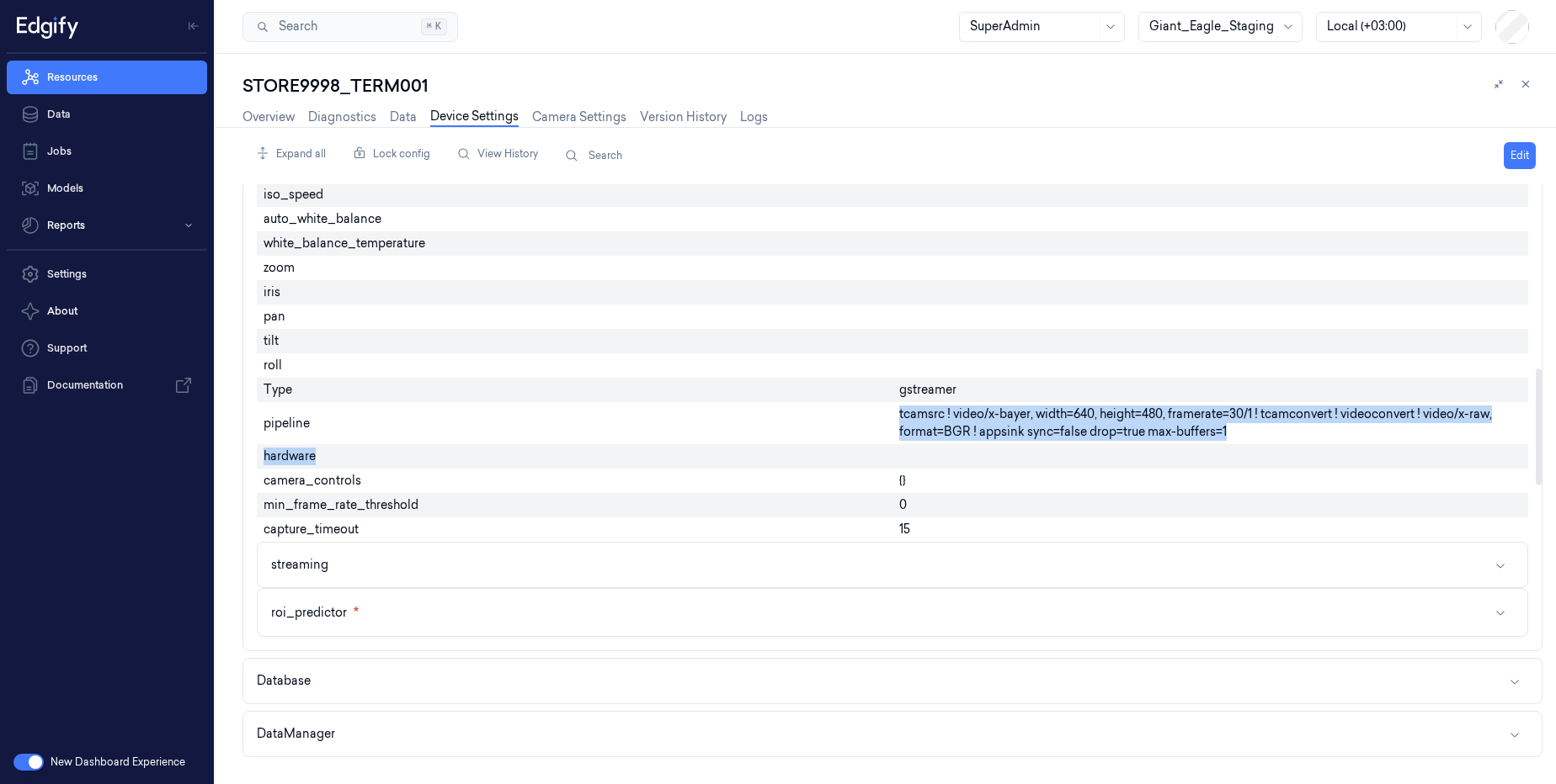
click at [1158, 424] on span "tcamsrc ! video/x-bayer, width=640, height=480, framerate=30/1 ! tcamconvert ! …" at bounding box center [1211, 423] width 622 height 35
drag, startPoint x: 1251, startPoint y: 434, endPoint x: 909, endPoint y: 409, distance: 342.9
click at [909, 409] on span "tcamsrc ! video/x-bayer, width=640, height=480, framerate=30/1 ! tcamconvert ! …" at bounding box center [1211, 423] width 622 height 35
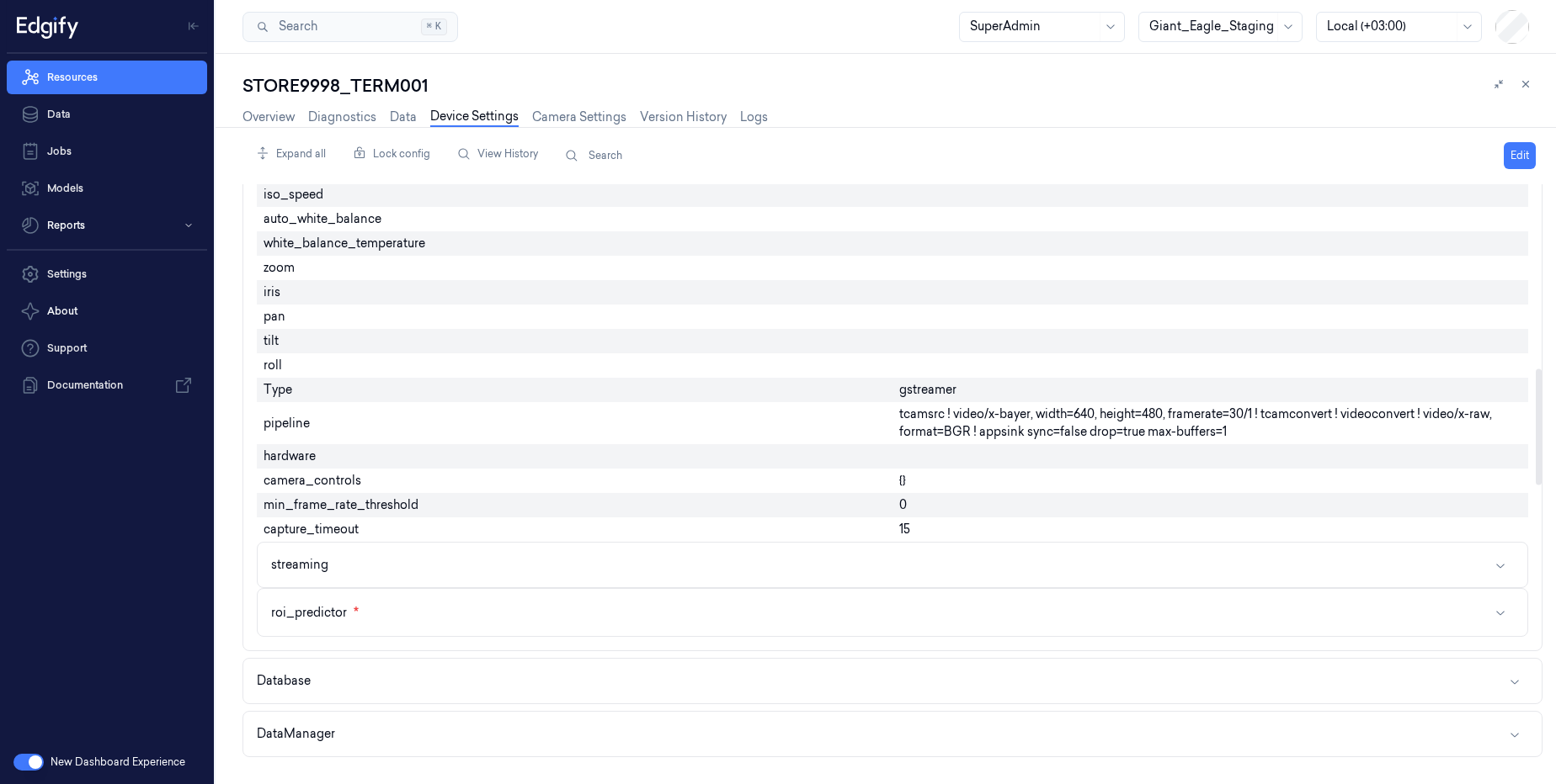
click at [1116, 388] on div "gstreamer" at bounding box center [1211, 390] width 636 height 24
click at [1111, 447] on div at bounding box center [1211, 457] width 636 height 24
click at [1145, 433] on span "tcamsrc ! video/x-bayer, width=640, height=480, framerate=30/1 ! tcamconvert ! …" at bounding box center [1211, 423] width 622 height 35
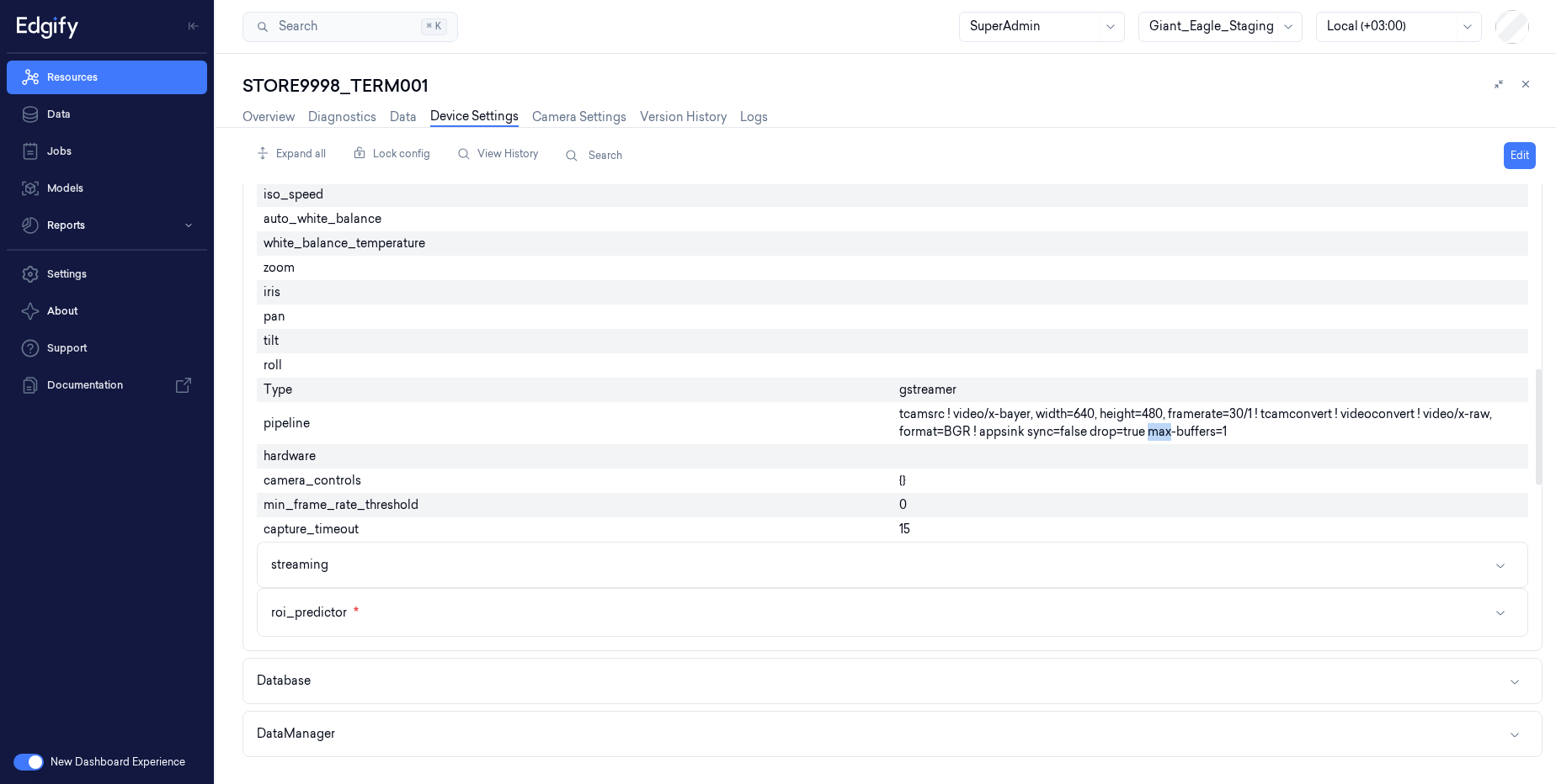
click at [1145, 433] on span "tcamsrc ! video/x-bayer, width=640, height=480, framerate=30/1 ! tcamconvert ! …" at bounding box center [1211, 423] width 622 height 35
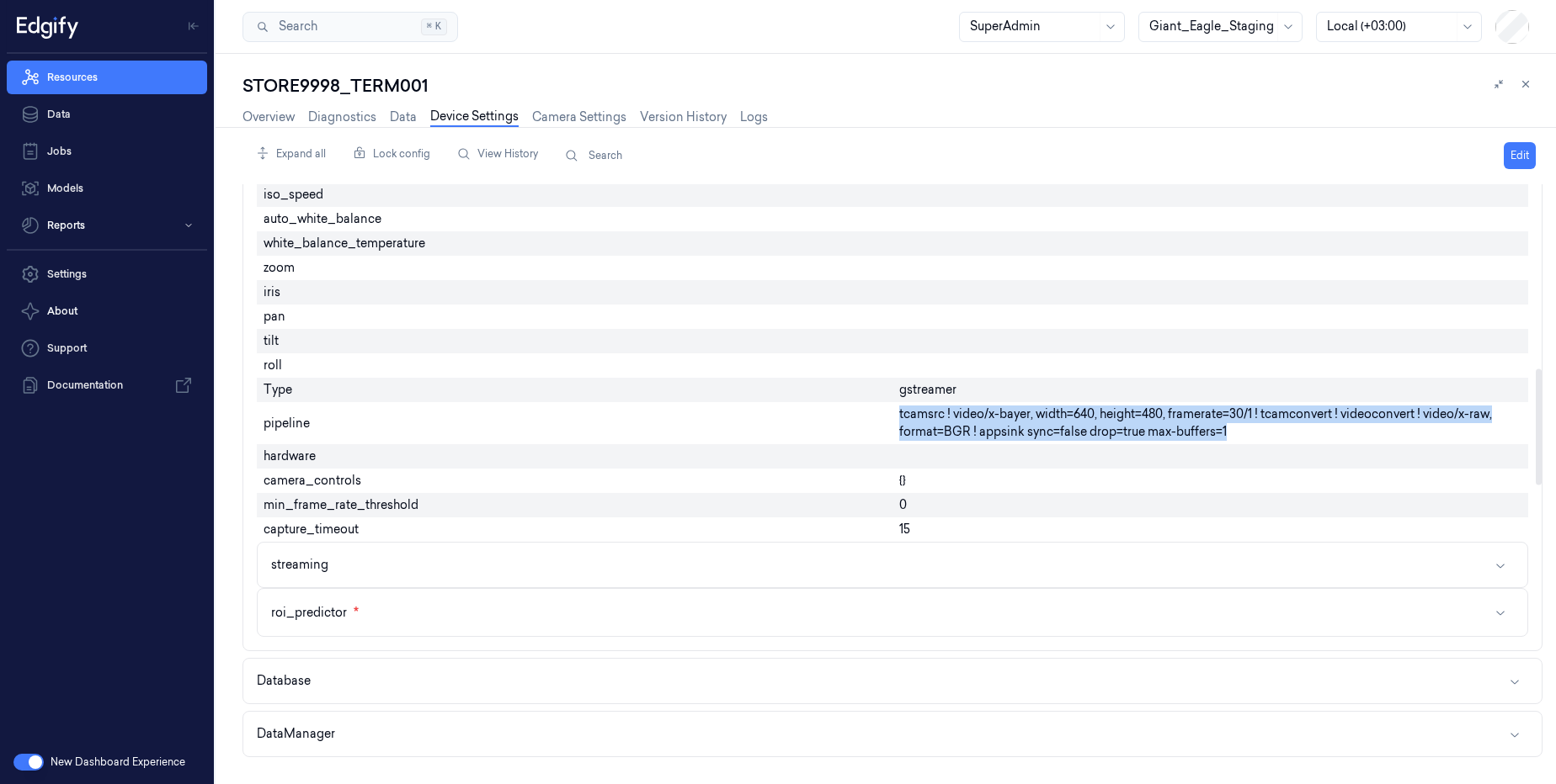
click at [1145, 433] on span "tcamsrc ! video/x-bayer, width=640, height=480, framerate=30/1 ! tcamconvert ! …" at bounding box center [1211, 423] width 622 height 35
